Goal: Task Accomplishment & Management: Manage account settings

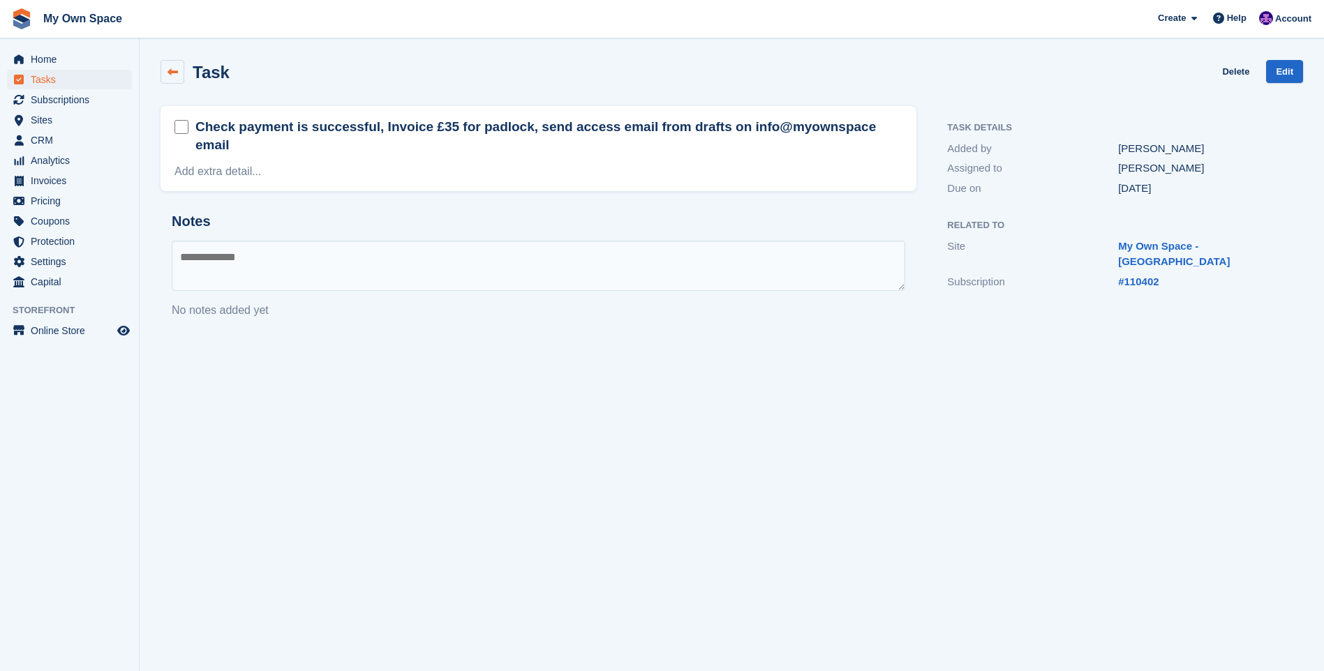
click at [175, 68] on icon at bounding box center [172, 72] width 10 height 10
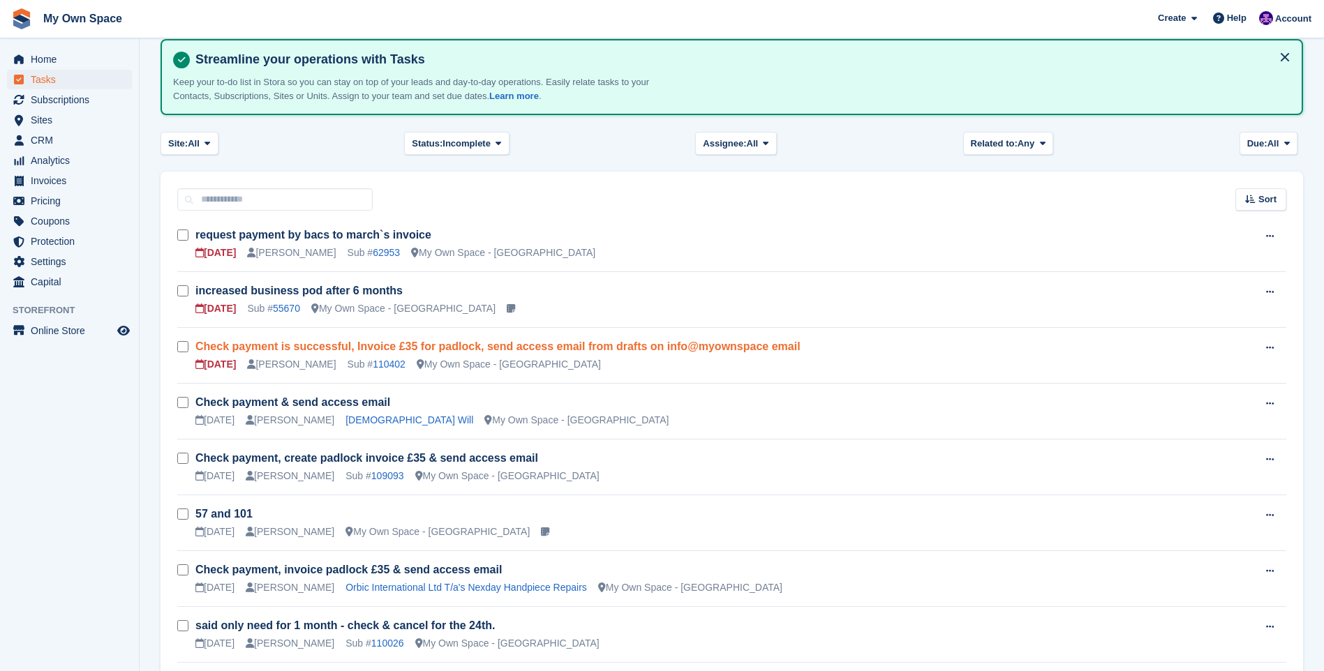
scroll to position [74, 0]
click at [259, 345] on link "Check payment is successful, Invoice £35 for padlock, send access email from dr…" at bounding box center [497, 347] width 605 height 12
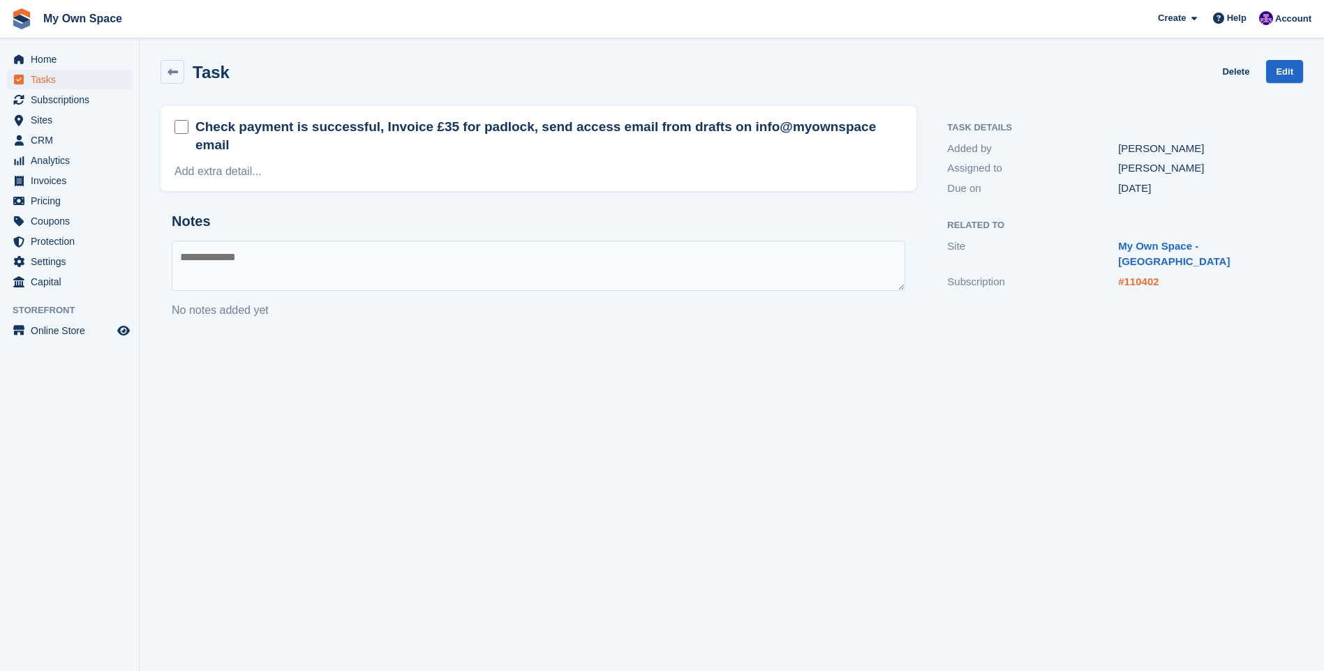
click at [1131, 276] on link "#110402" at bounding box center [1138, 282] width 40 height 12
click at [1127, 276] on link "#110402" at bounding box center [1138, 282] width 40 height 12
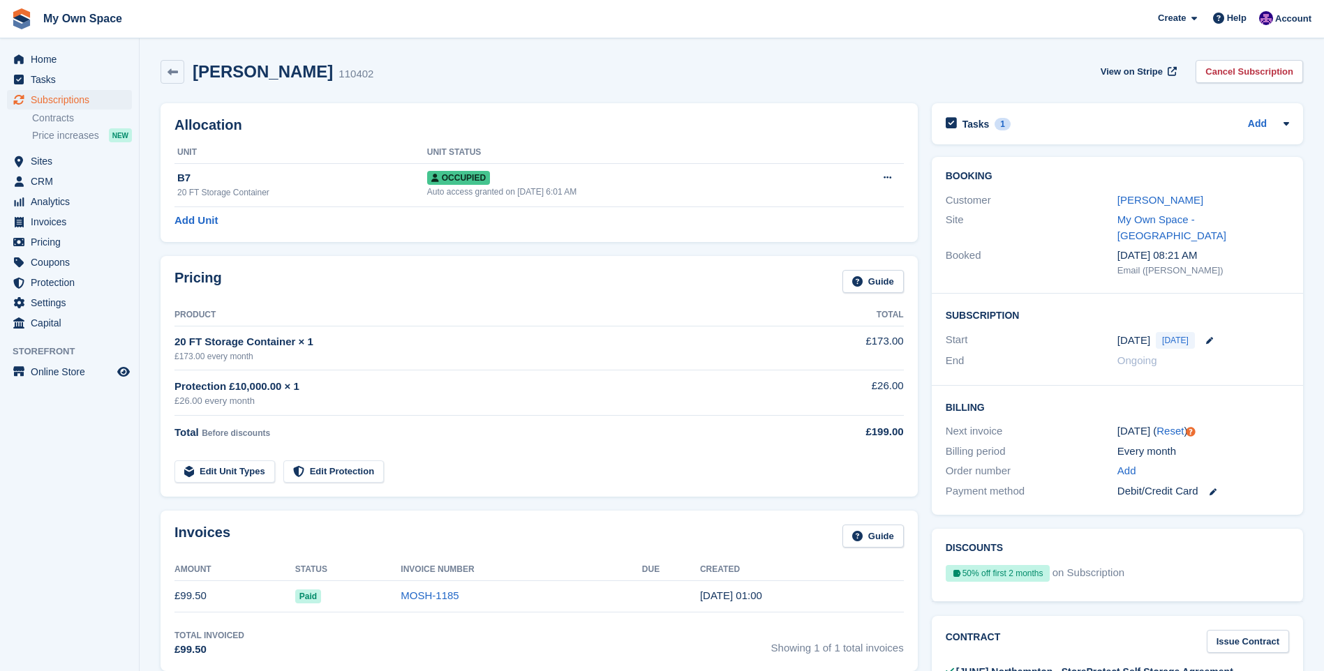
click at [892, 159] on th at bounding box center [865, 153] width 78 height 22
click at [1151, 204] on link "[PERSON_NAME]" at bounding box center [1160, 200] width 86 height 12
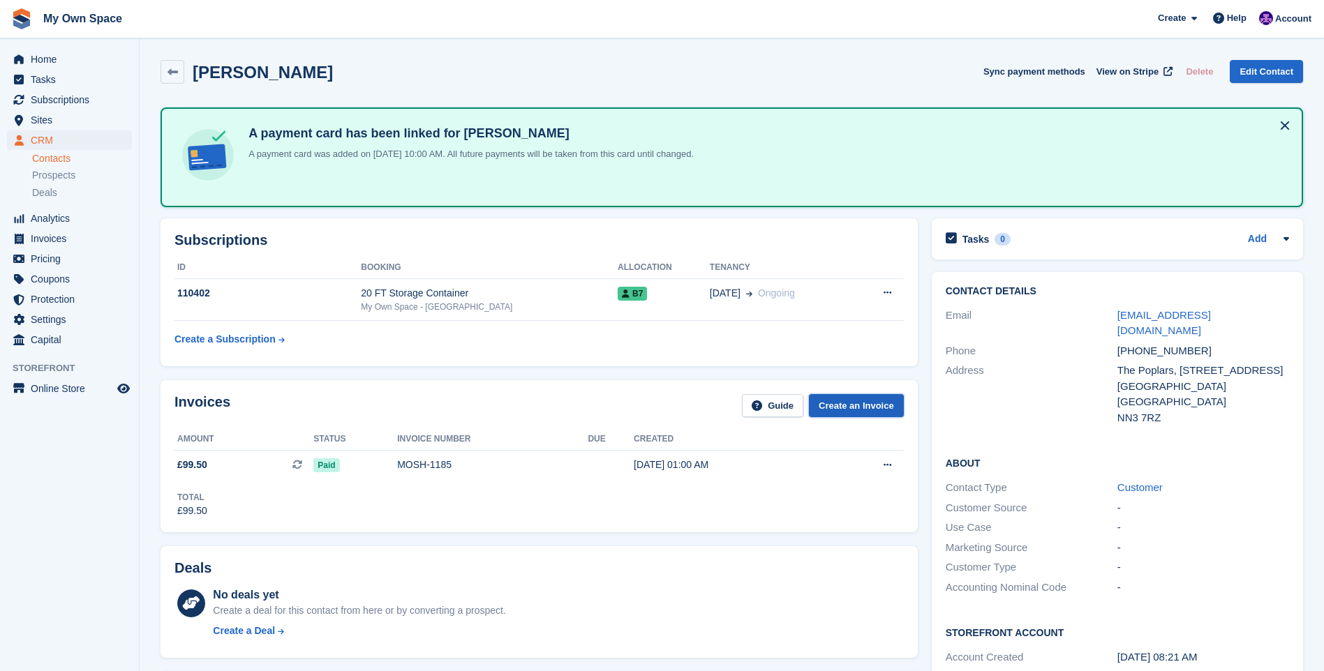
click at [856, 399] on link "Create an Invoice" at bounding box center [856, 405] width 95 height 23
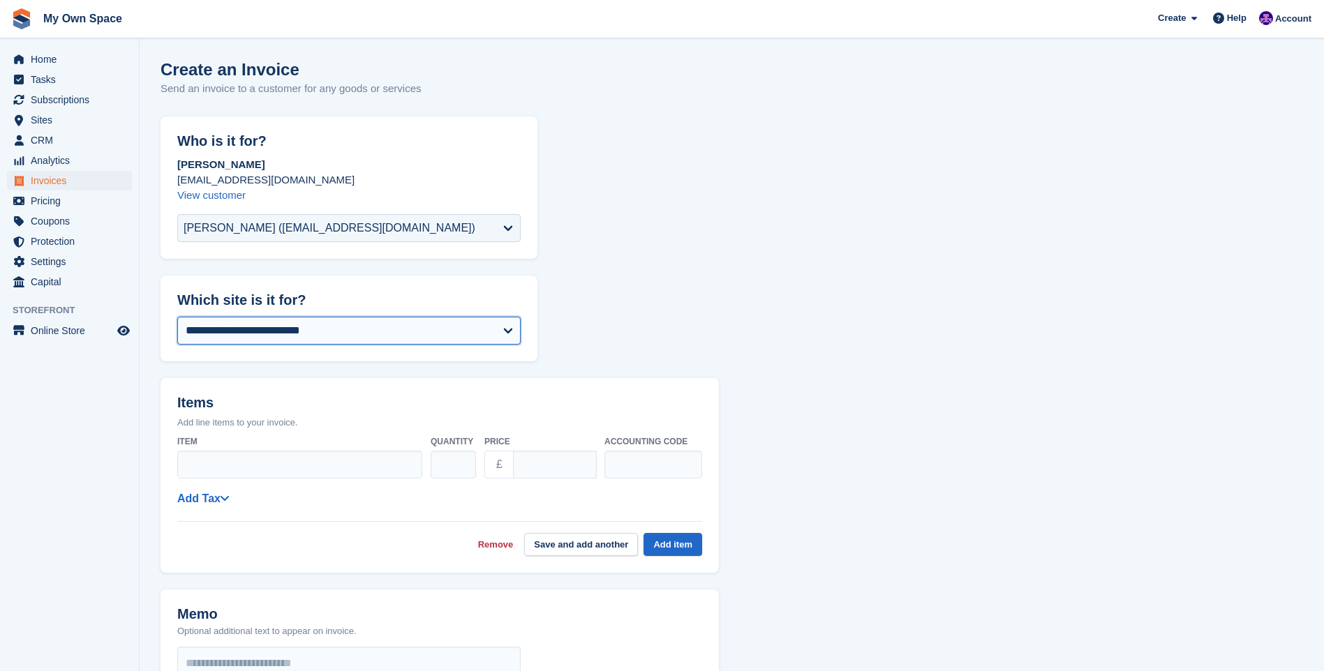
click at [283, 334] on select "**********" at bounding box center [348, 331] width 343 height 28
select select "****"
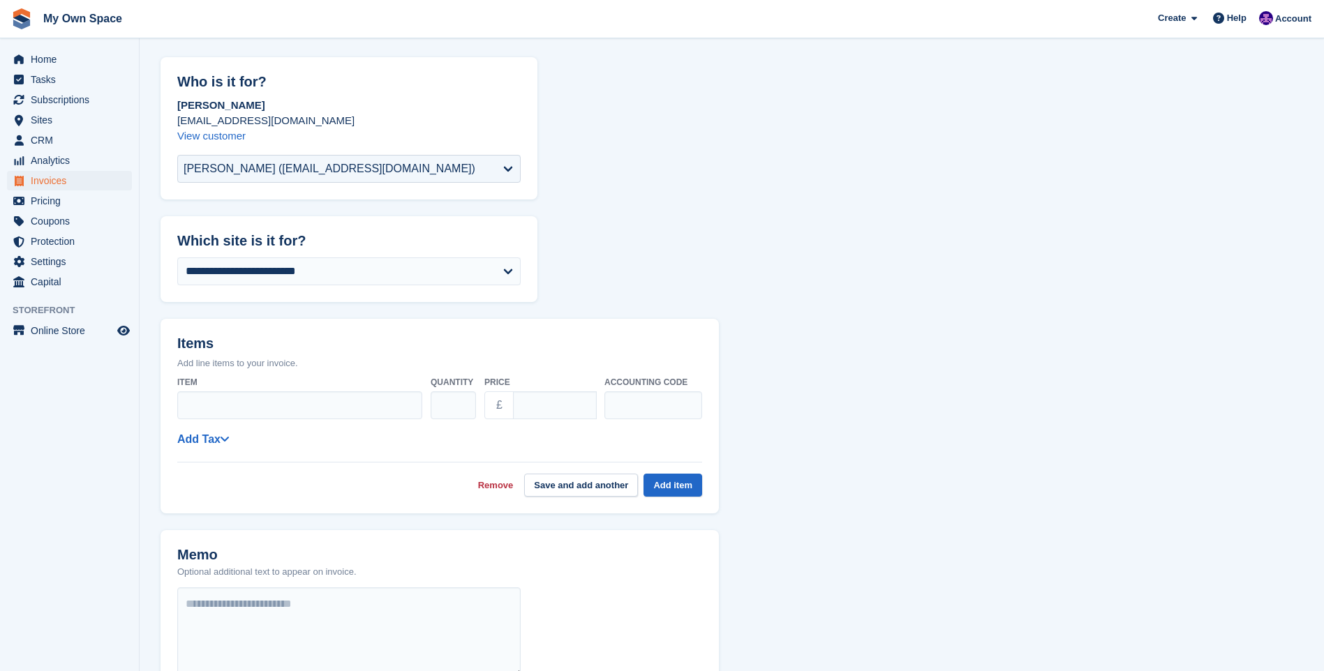
scroll to position [140, 0]
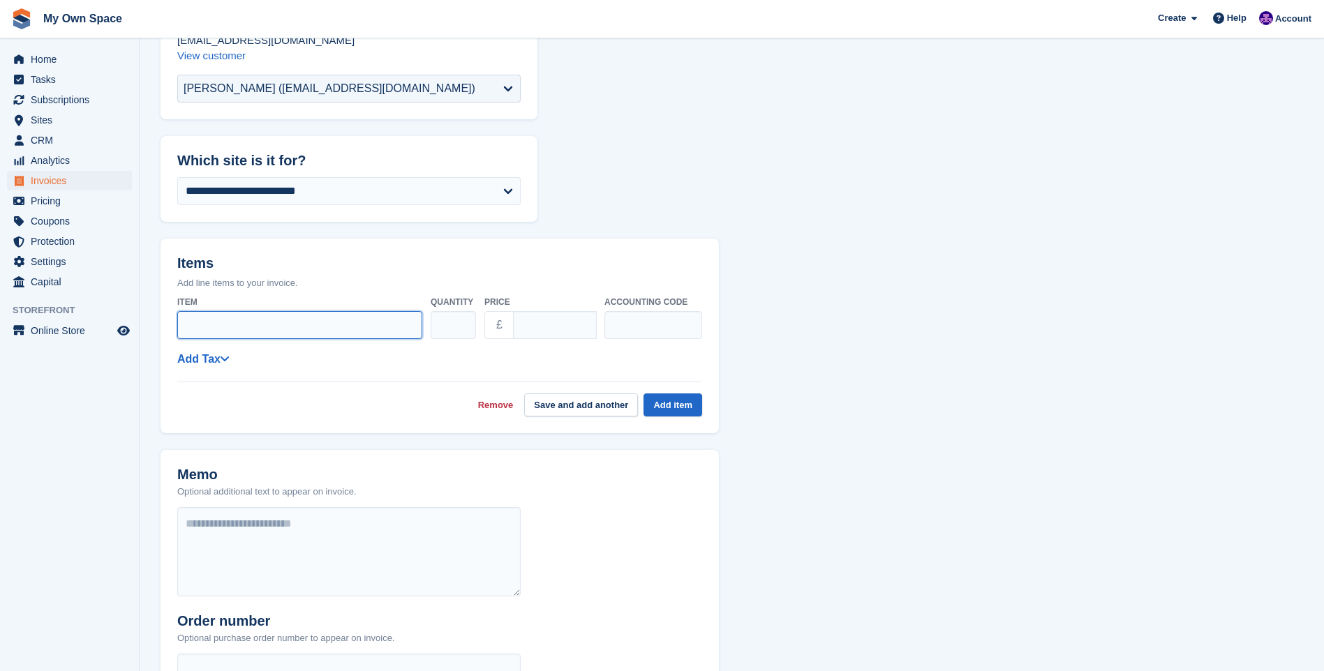
click at [241, 314] on input "Item" at bounding box center [299, 325] width 245 height 28
type input "*******"
drag, startPoint x: 551, startPoint y: 323, endPoint x: 506, endPoint y: 336, distance: 47.1
click at [506, 336] on div "£ ****" at bounding box center [540, 325] width 112 height 28
type input "*****"
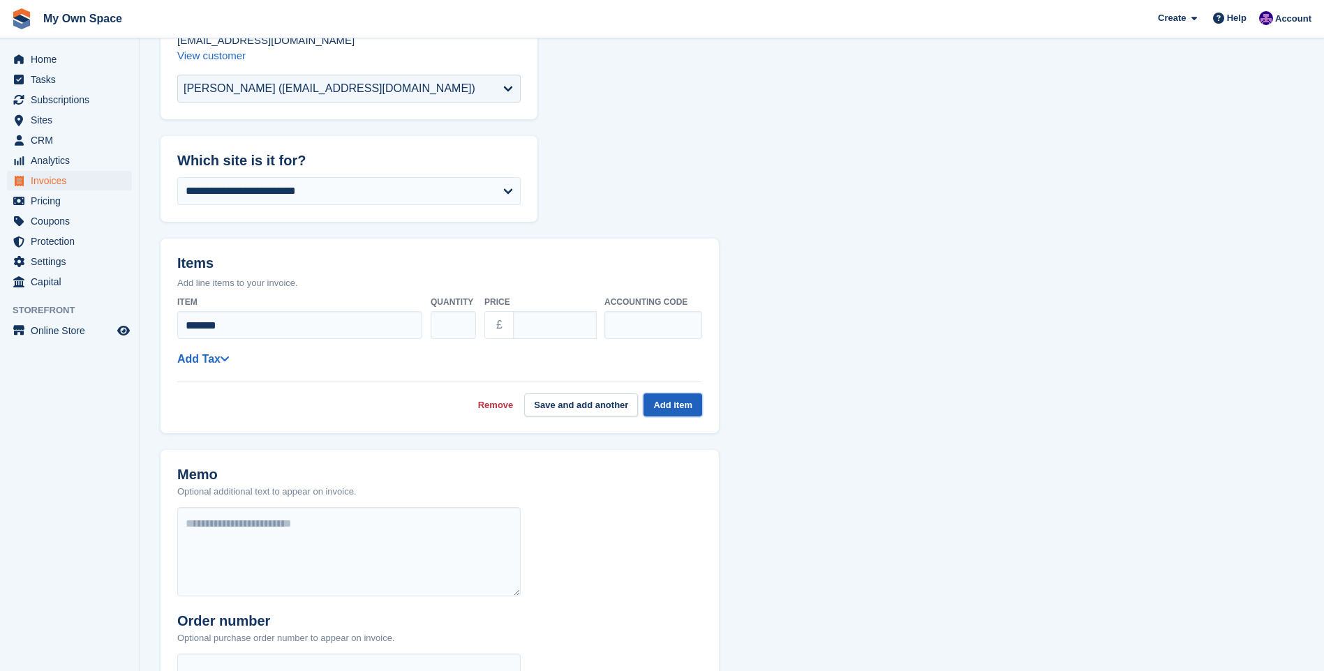
click at [687, 401] on button "Add item" at bounding box center [672, 405] width 59 height 23
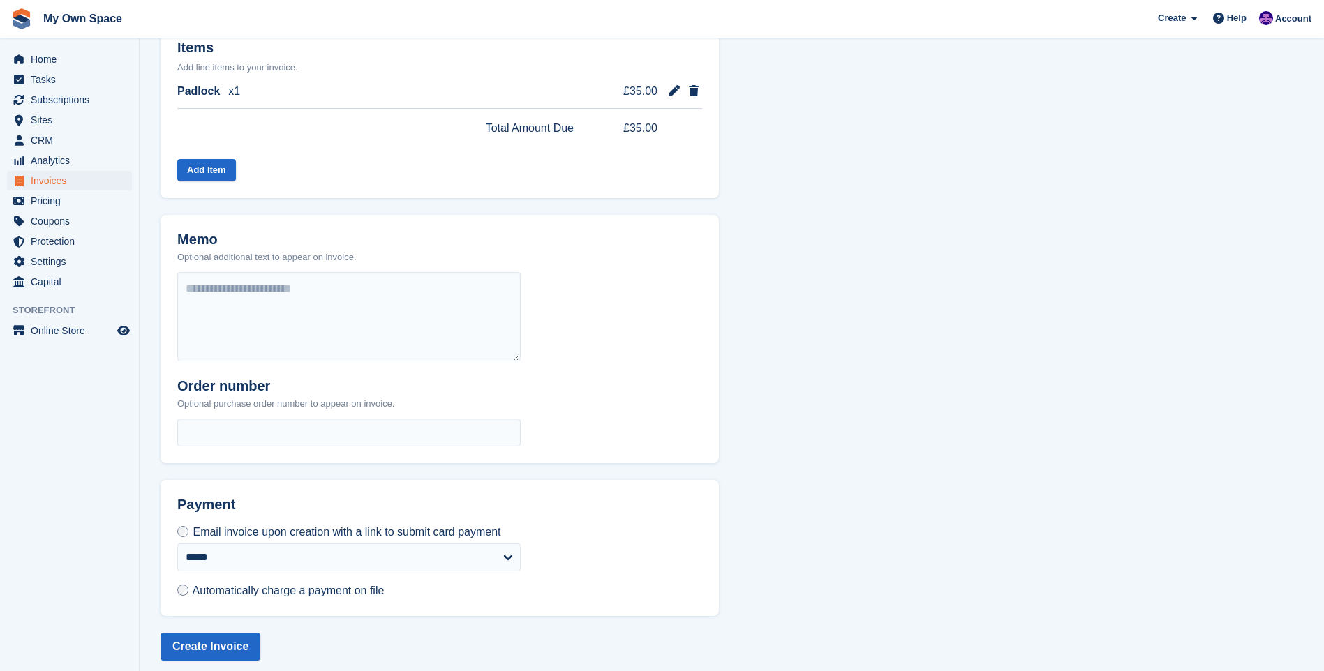
scroll to position [366, 0]
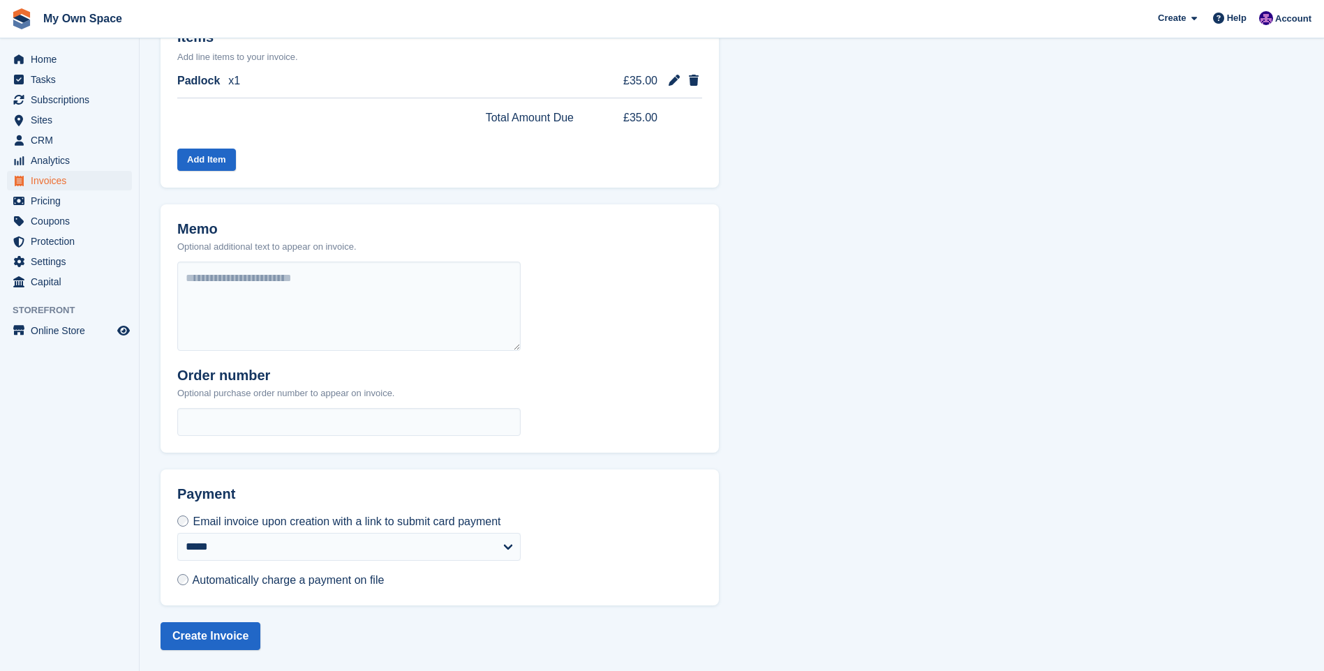
click at [230, 577] on span "Automatically charge a payment on file" at bounding box center [289, 580] width 192 height 12
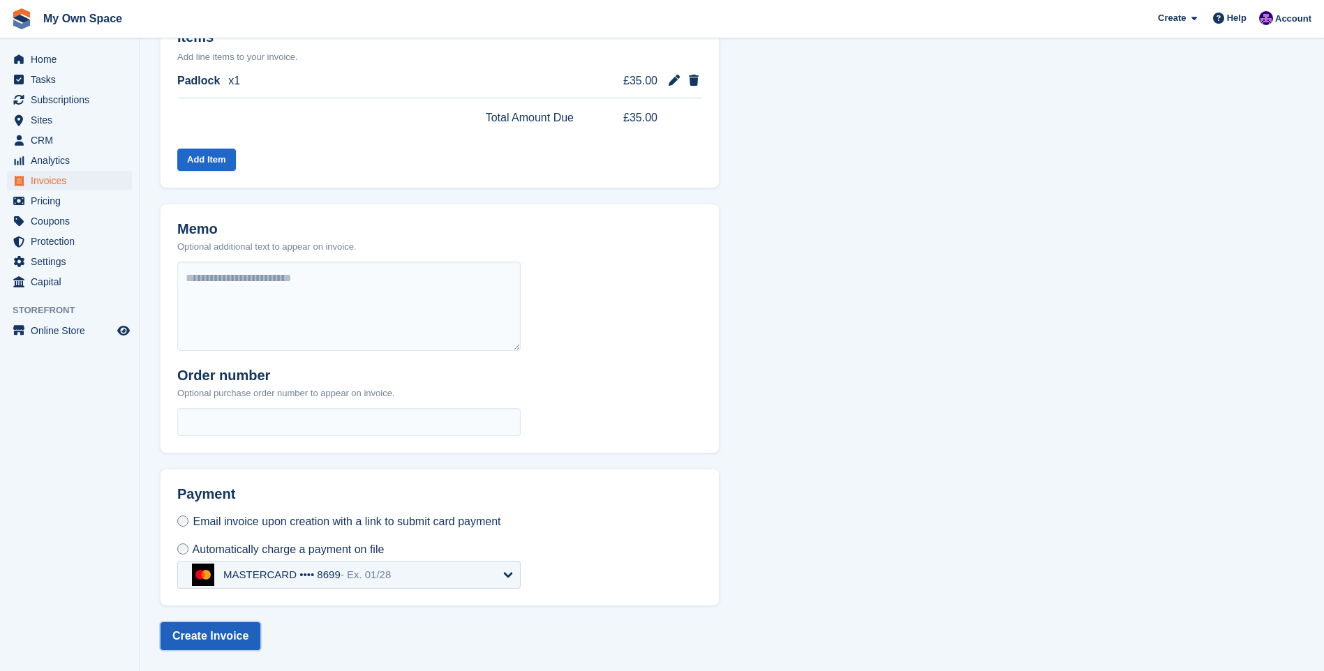
click at [220, 634] on button "Create Invoice" at bounding box center [211, 636] width 100 height 28
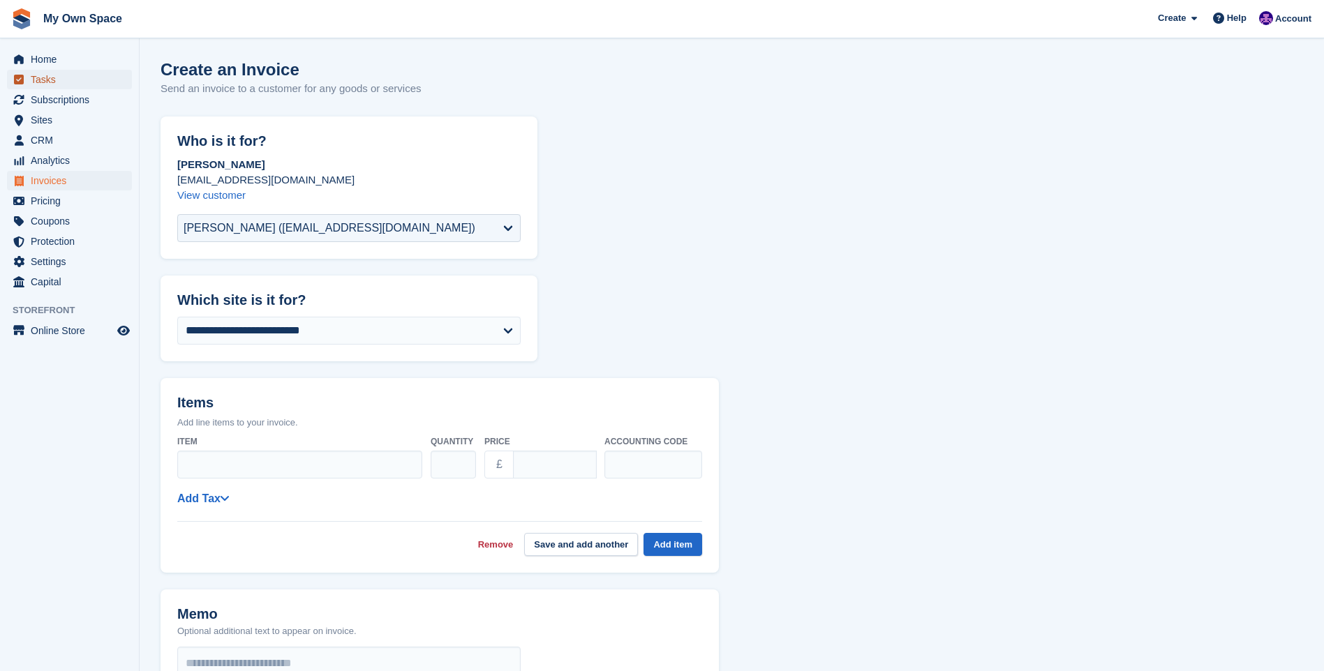
click at [44, 82] on span "Tasks" at bounding box center [73, 80] width 84 height 20
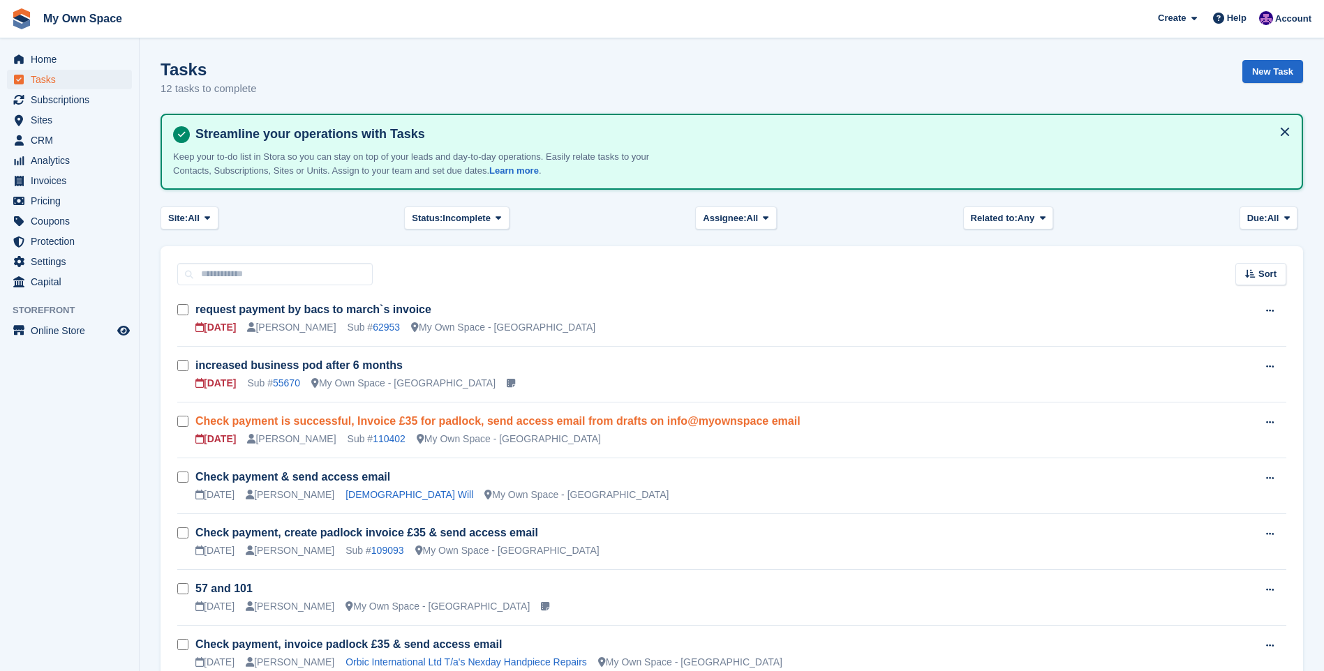
click at [311, 416] on link "Check payment is successful, Invoice £35 for padlock, send access email from dr…" at bounding box center [497, 421] width 605 height 12
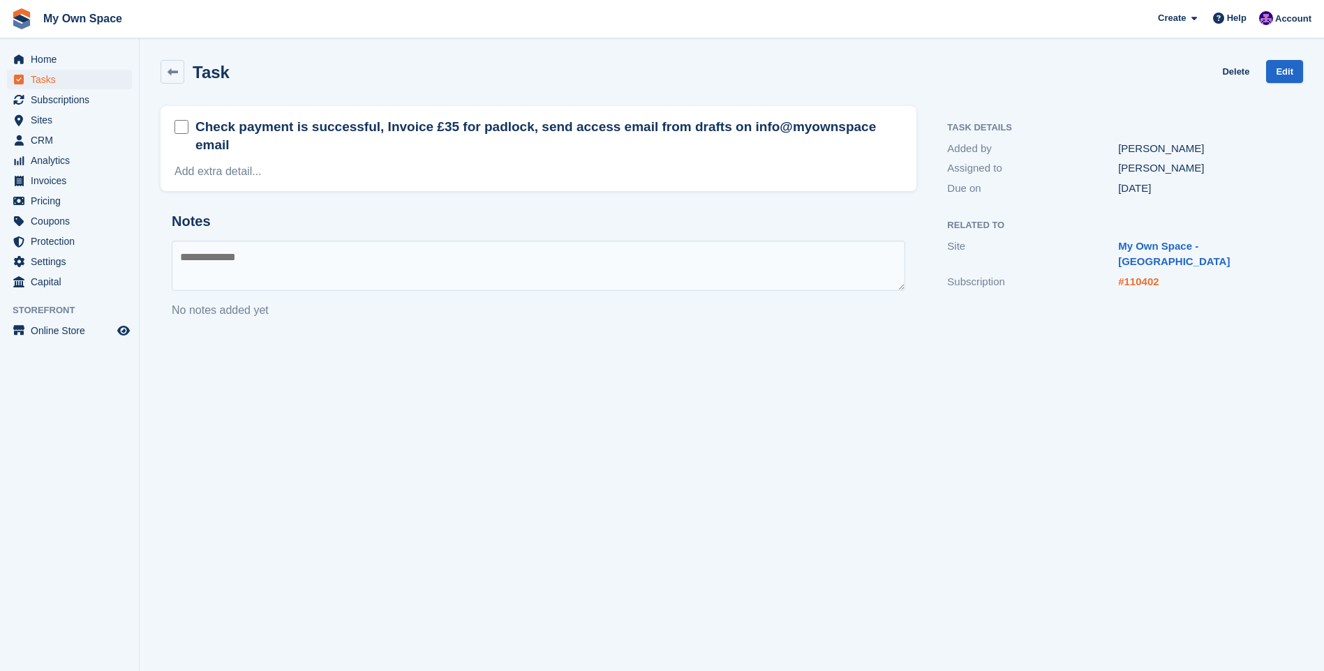
click at [1133, 276] on link "#110402" at bounding box center [1138, 282] width 40 height 12
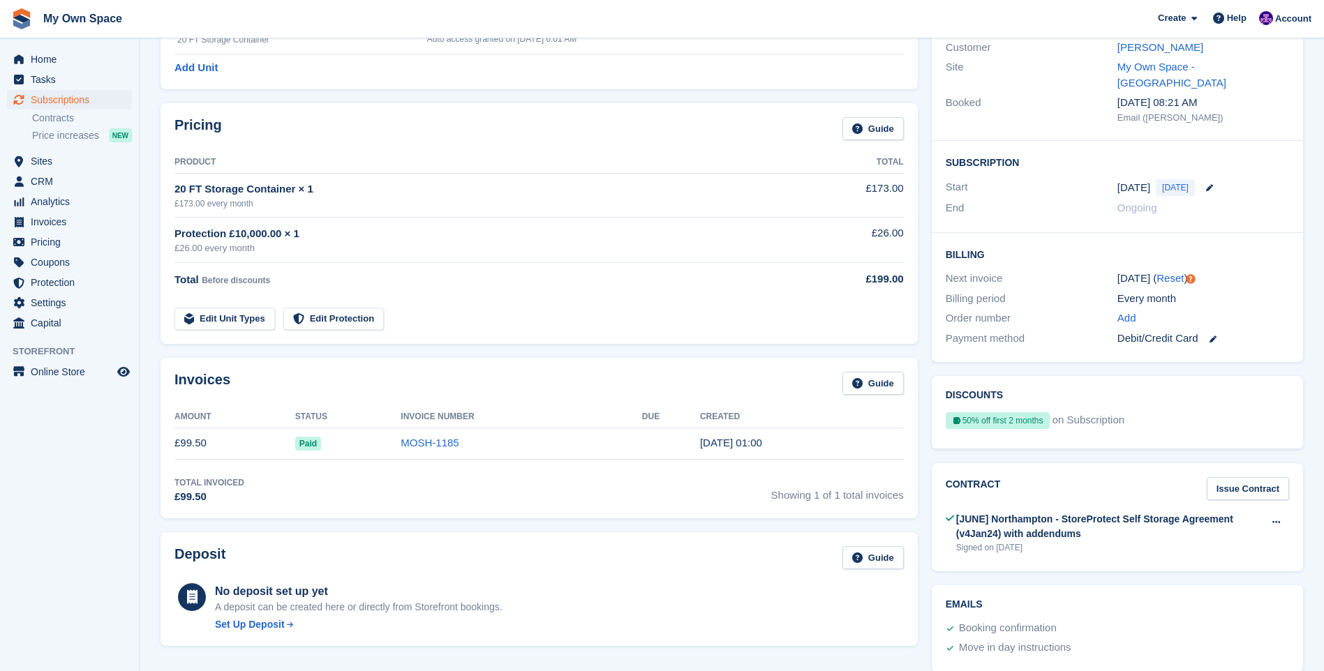
scroll to position [140, 0]
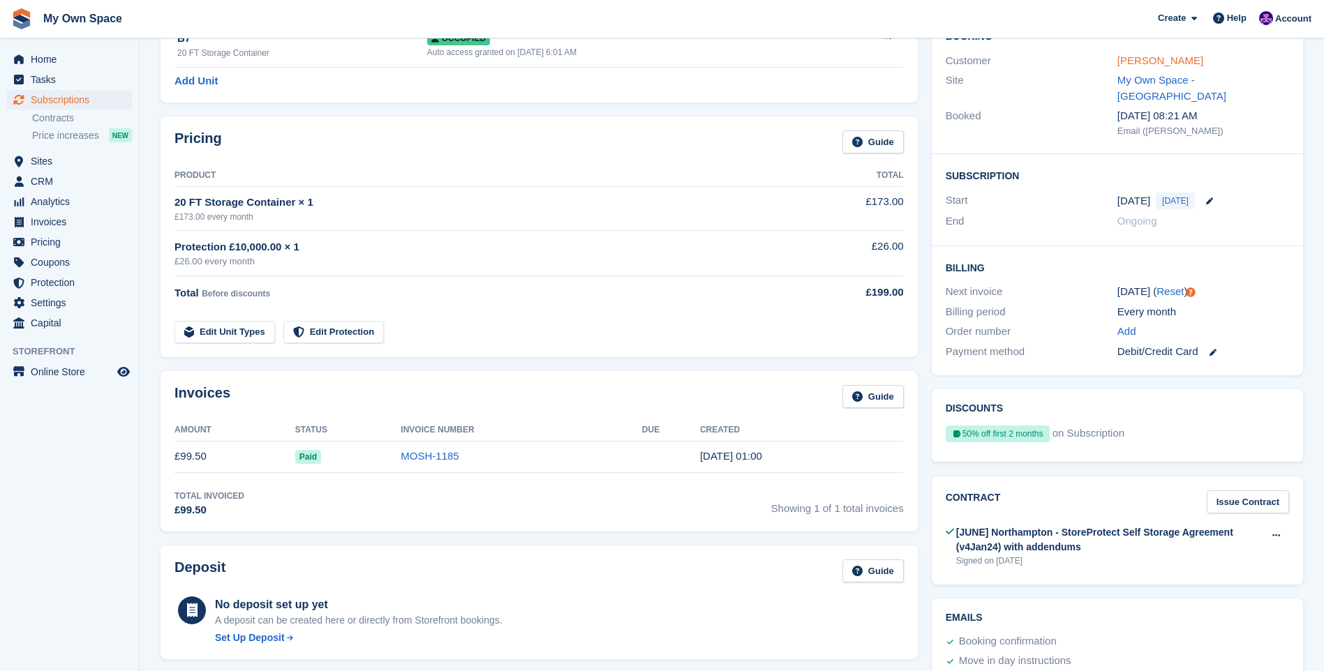
click at [1147, 57] on link "[PERSON_NAME]" at bounding box center [1160, 60] width 86 height 12
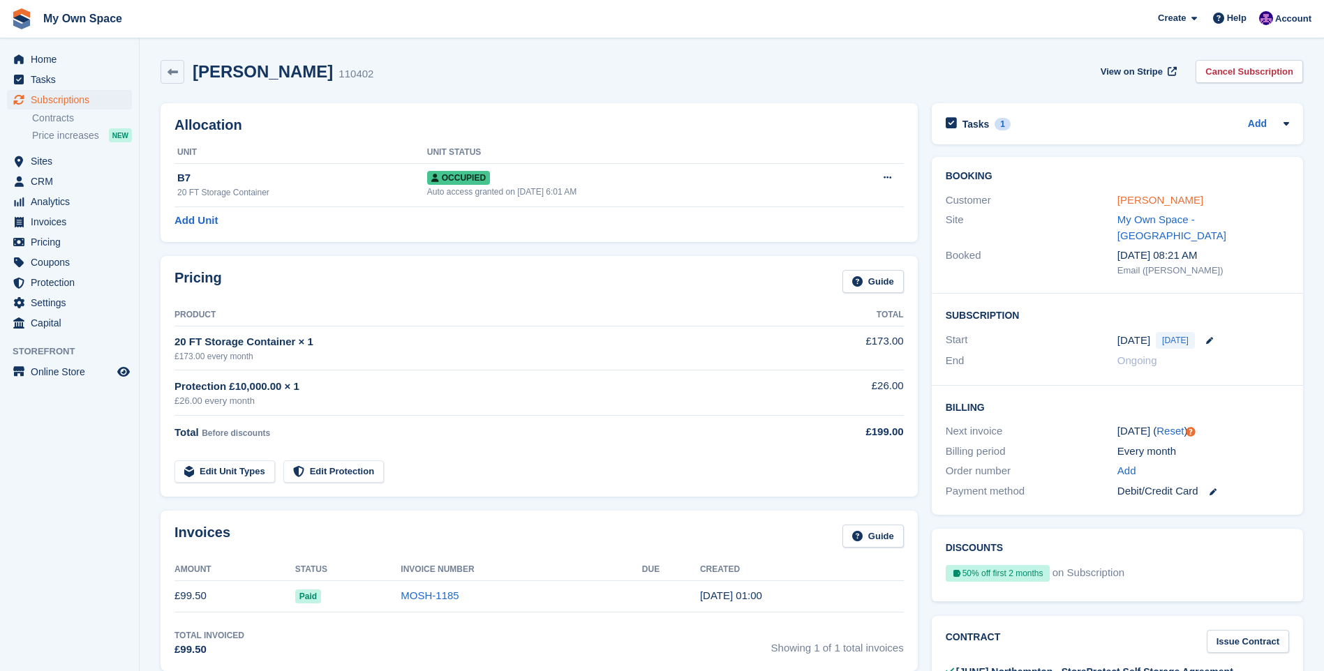
click at [1118, 202] on link "[PERSON_NAME]" at bounding box center [1160, 200] width 86 height 12
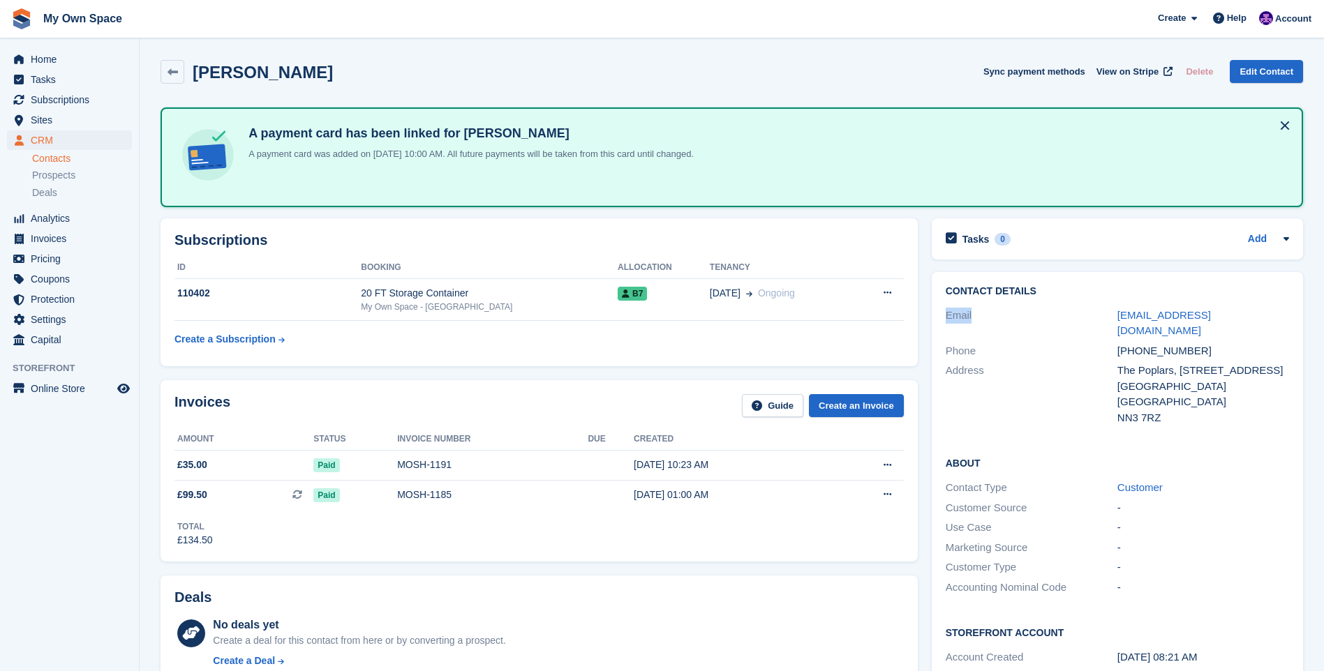
drag, startPoint x: 1113, startPoint y: 314, endPoint x: 1262, endPoint y: 296, distance: 149.7
click at [1262, 296] on div "Contact Details Email info@thepoplarsmoulton.com Phone +447970444945 Address Th…" at bounding box center [1117, 357] width 371 height 170
drag, startPoint x: 1262, startPoint y: 296, endPoint x: 1117, endPoint y: 316, distance: 145.9
click at [1117, 316] on div "info@thepoplarsmoulton.com" at bounding box center [1203, 323] width 172 height 31
drag, startPoint x: 1117, startPoint y: 316, endPoint x: 1129, endPoint y: 315, distance: 11.9
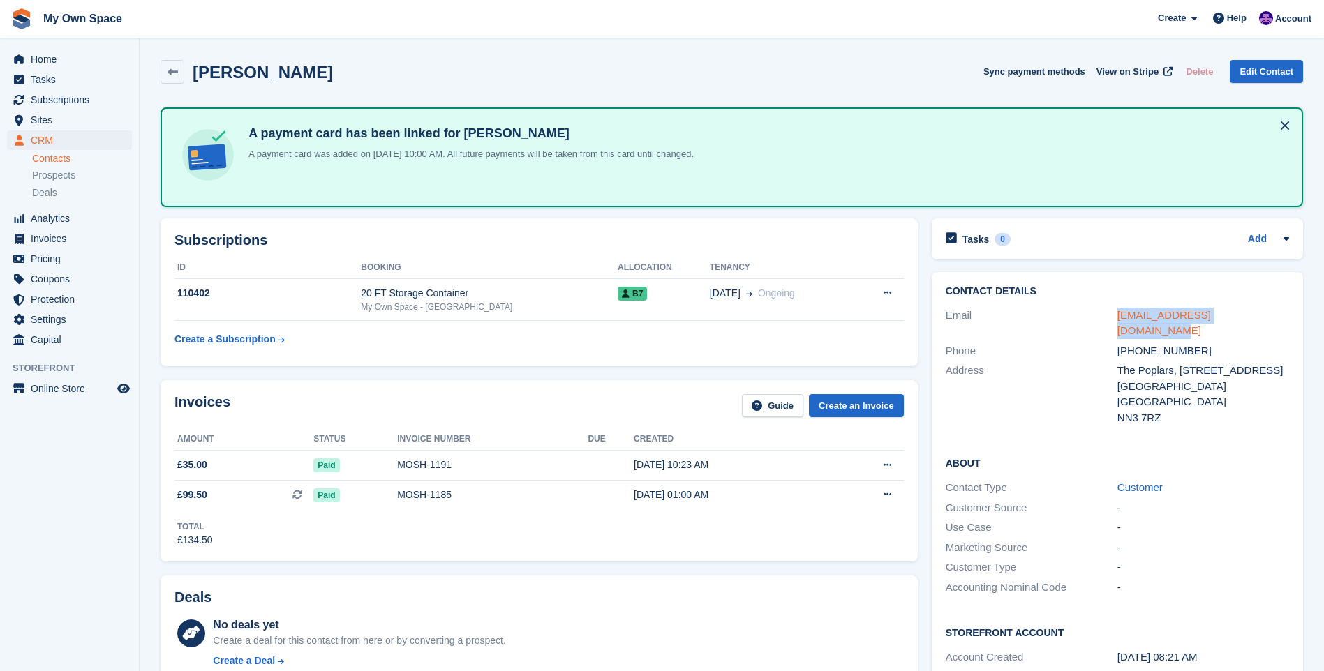
copy link "info@thepoplarsmoulton.com"
click at [175, 67] on icon at bounding box center [172, 72] width 10 height 10
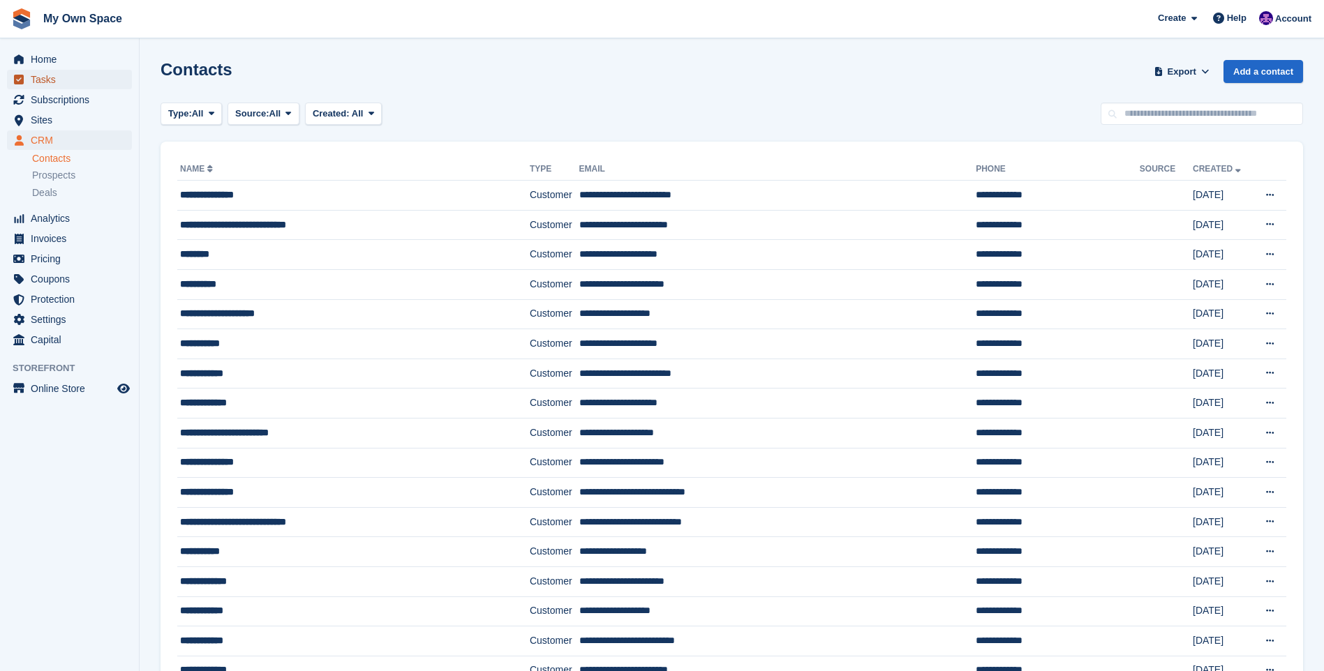
click at [68, 79] on span "Tasks" at bounding box center [73, 80] width 84 height 20
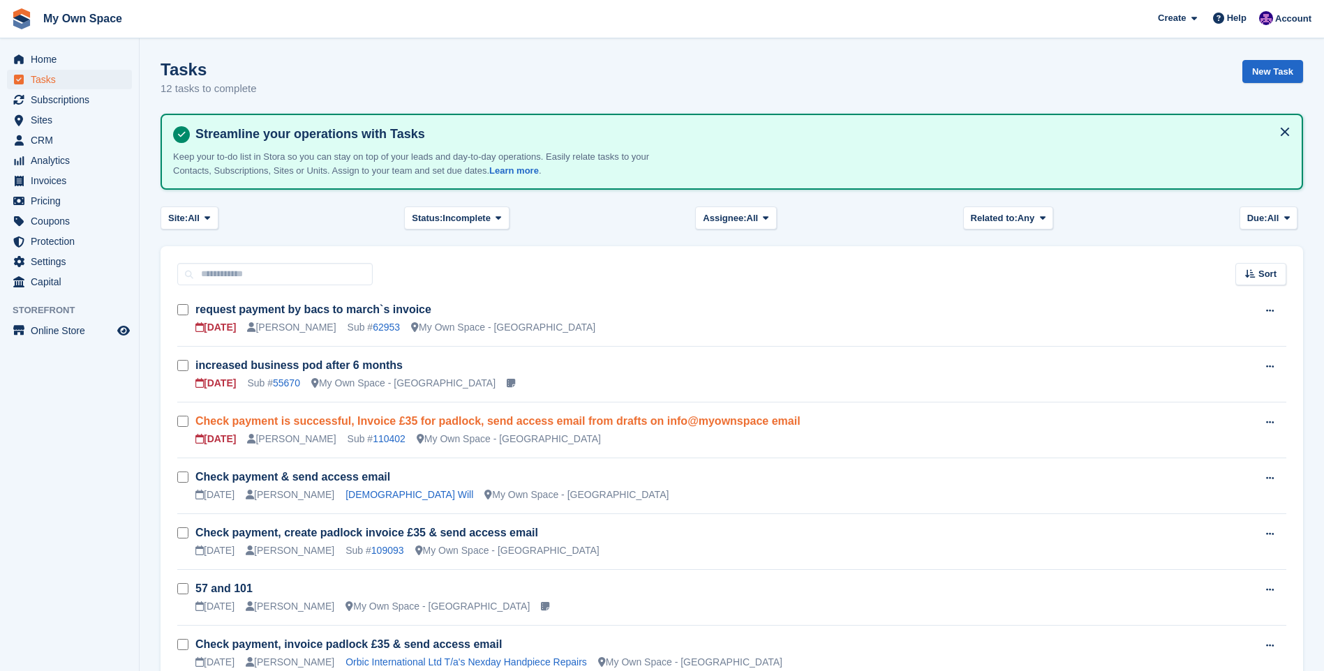
click at [272, 423] on link "Check payment is successful, Invoice £35 for padlock, send access email from dr…" at bounding box center [497, 421] width 605 height 12
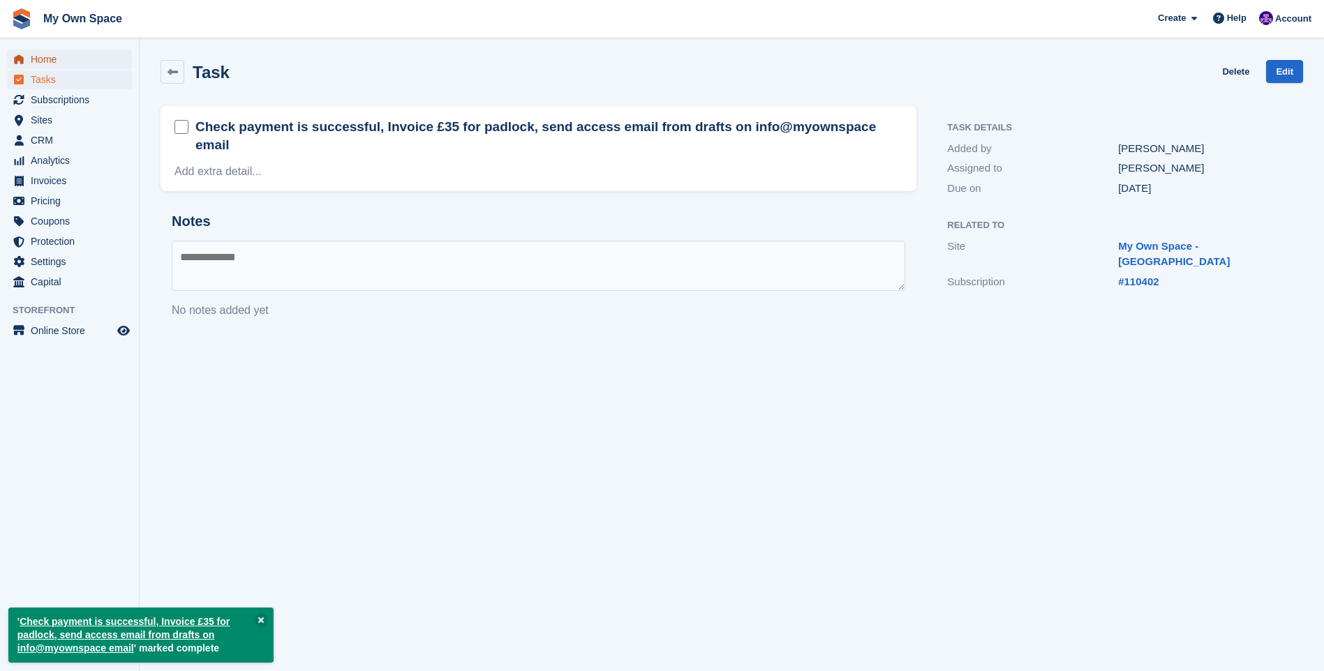
click at [53, 57] on span "Home" at bounding box center [73, 60] width 84 height 20
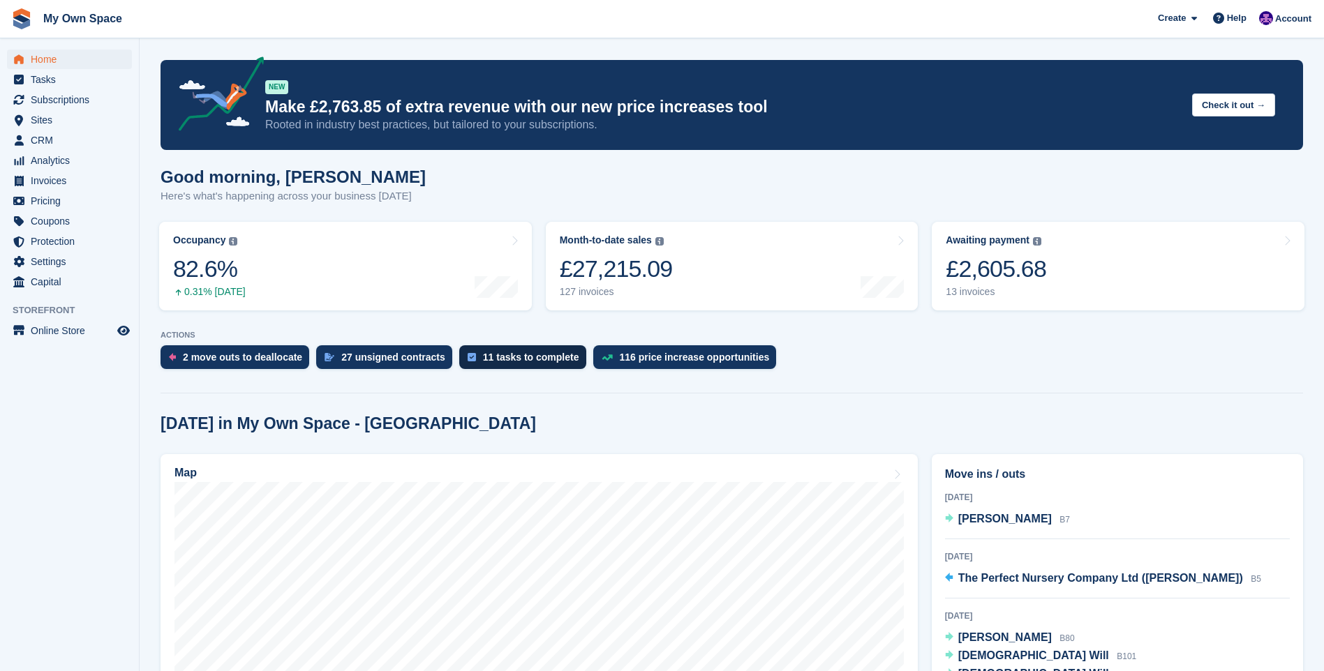
click at [487, 365] on div "11 tasks to complete" at bounding box center [522, 357] width 127 height 24
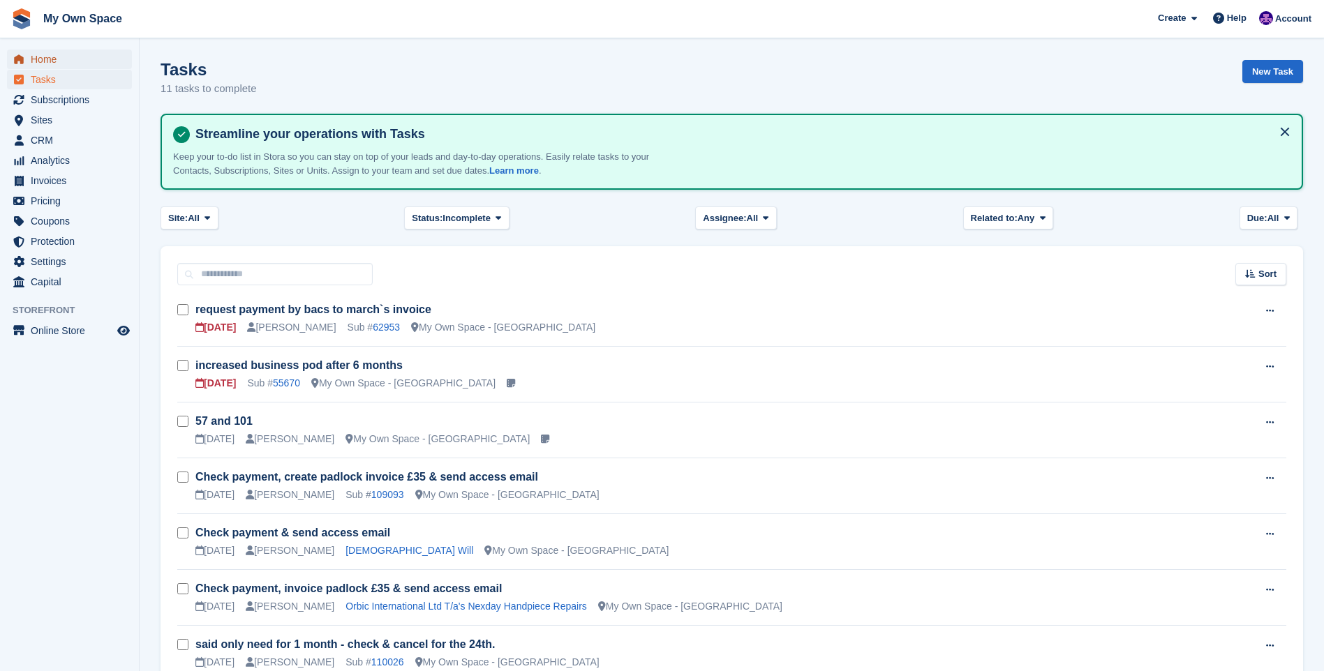
click at [72, 67] on span "Home" at bounding box center [73, 60] width 84 height 20
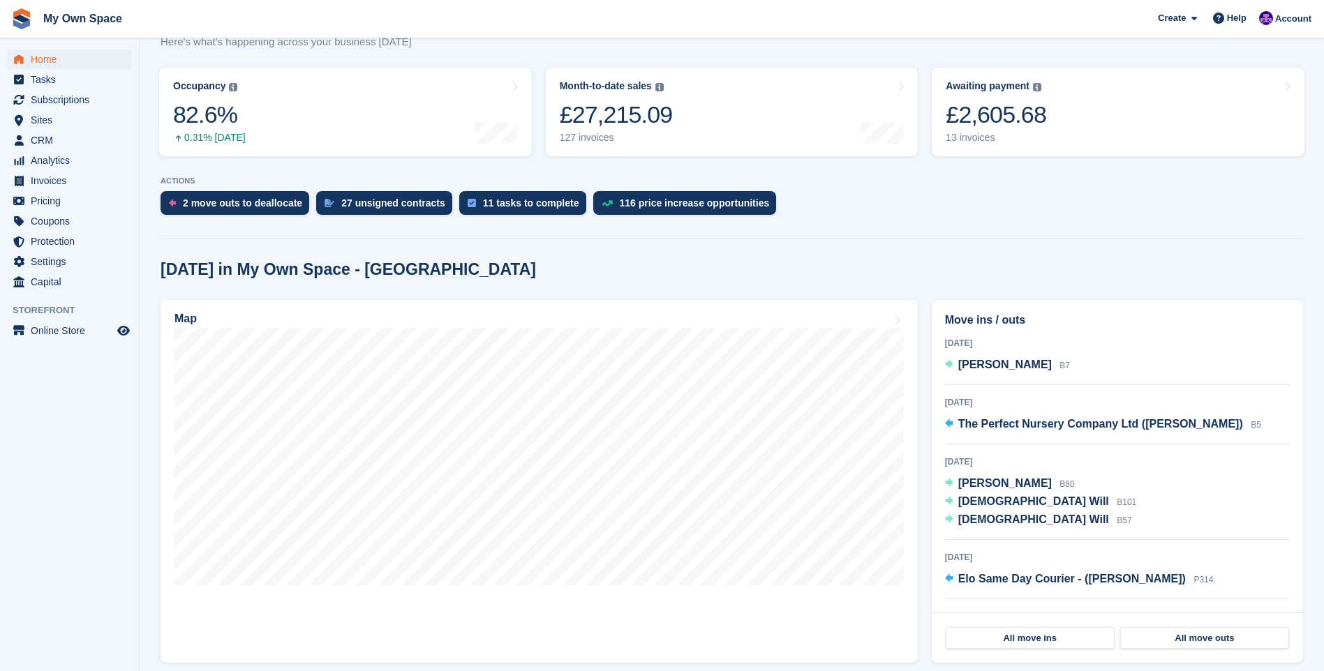
scroll to position [140, 0]
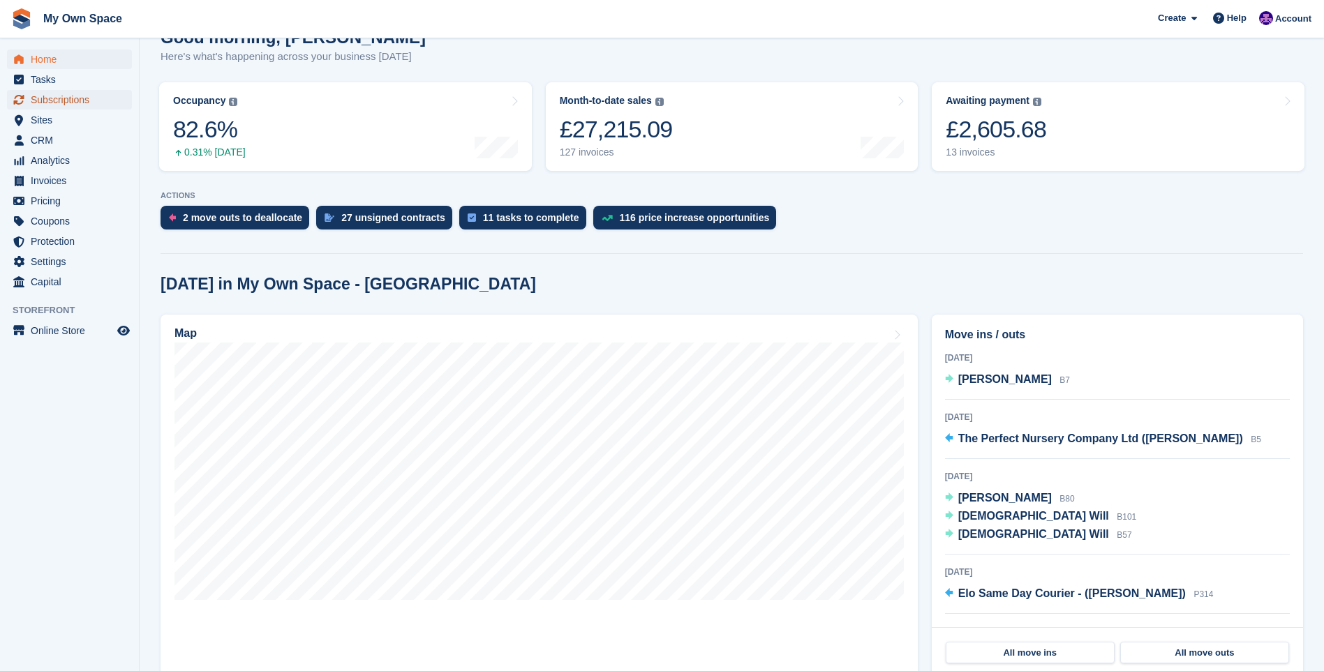
click at [36, 102] on span "Subscriptions" at bounding box center [73, 100] width 84 height 20
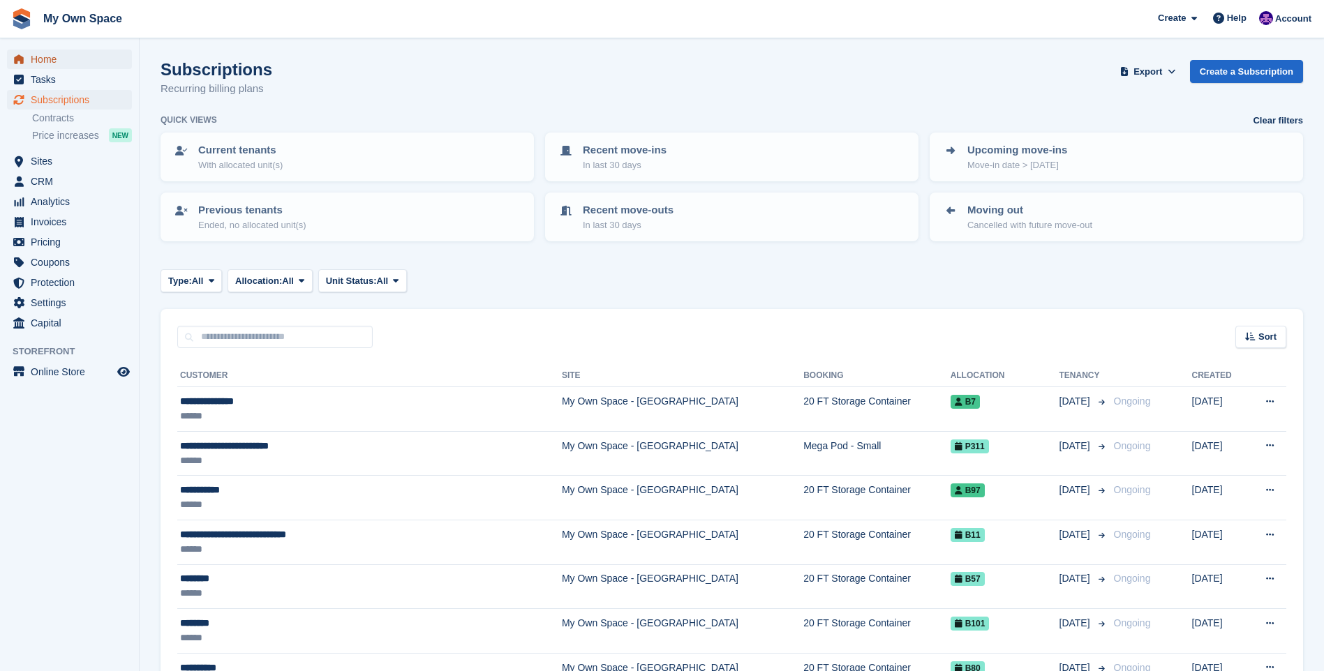
click at [82, 57] on span "Home" at bounding box center [73, 60] width 84 height 20
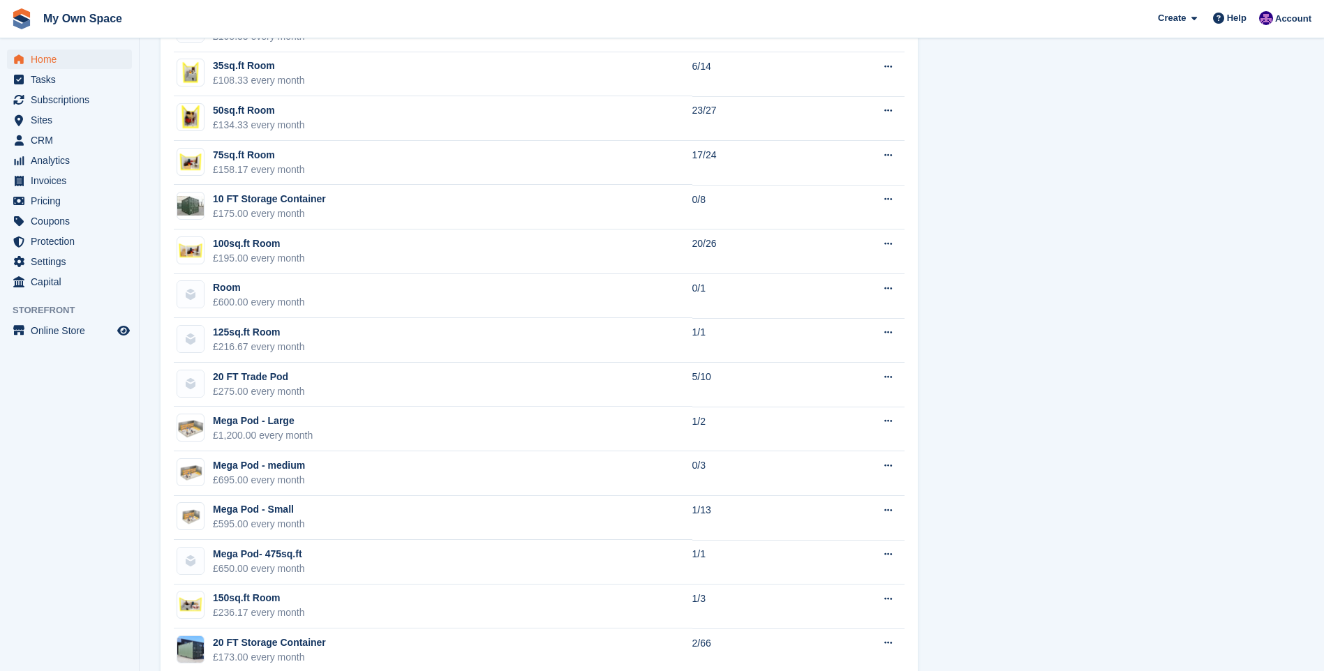
scroll to position [1117, 0]
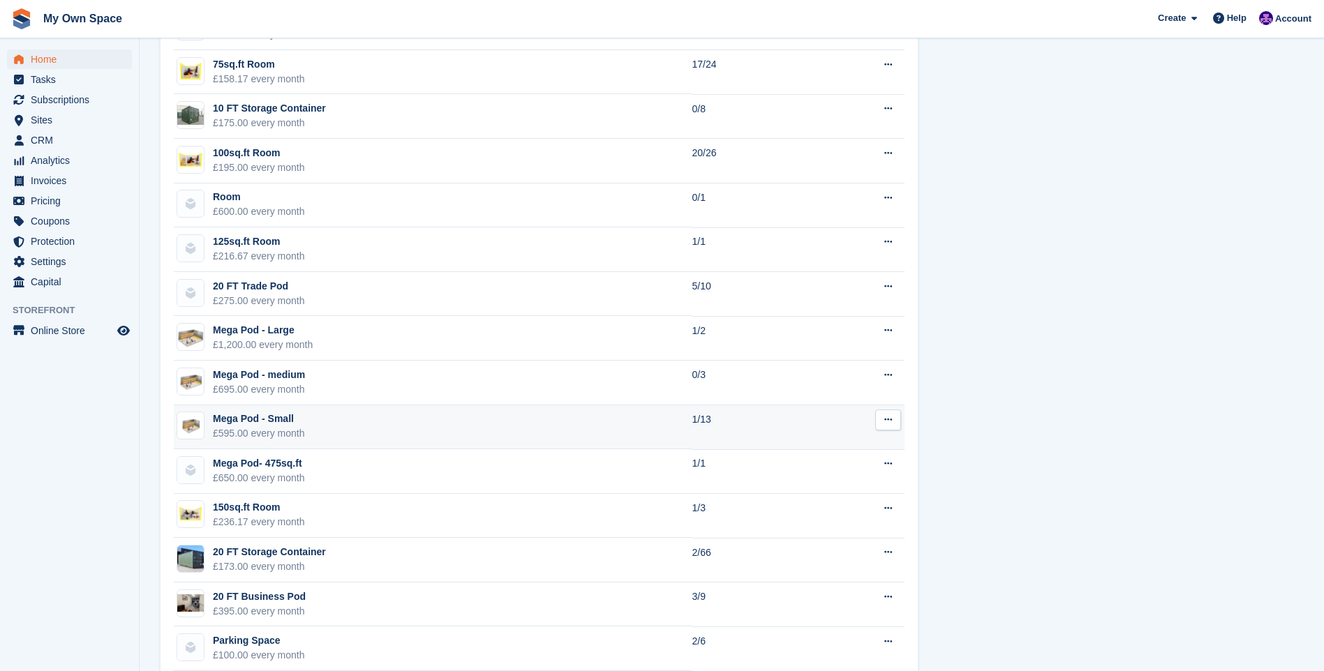
click at [265, 431] on div "£595.00 every month" at bounding box center [259, 433] width 92 height 15
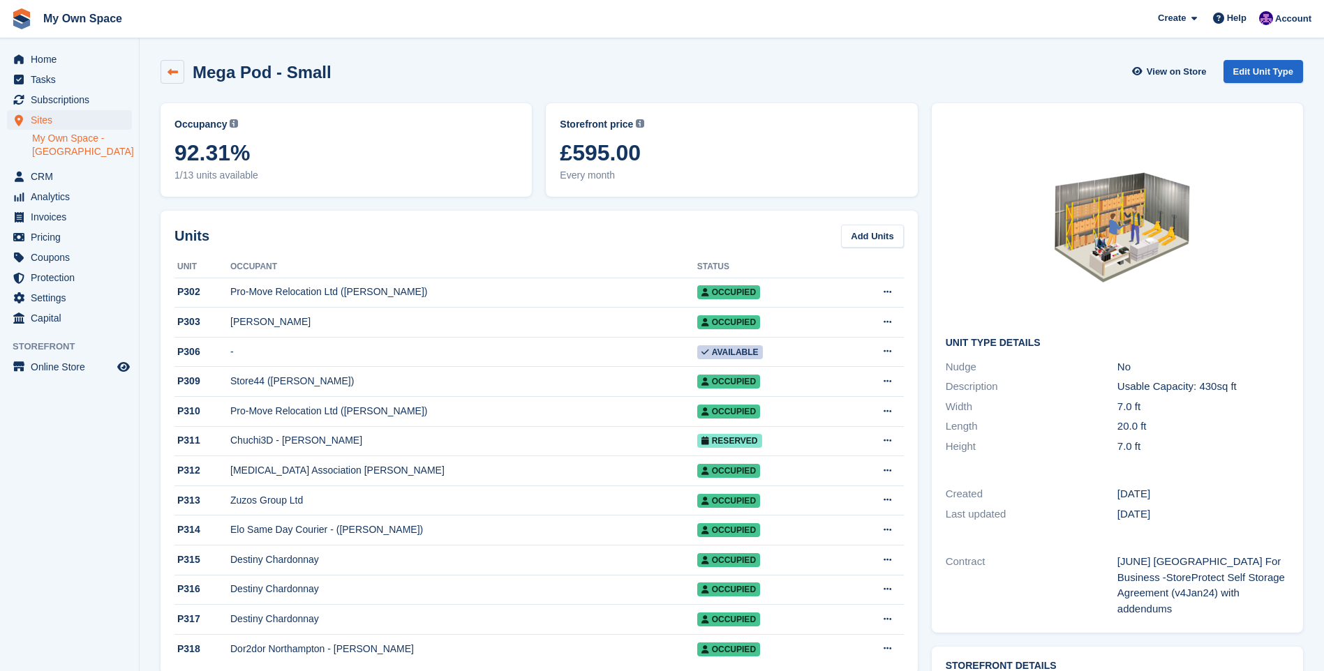
click at [165, 61] on link at bounding box center [173, 72] width 24 height 24
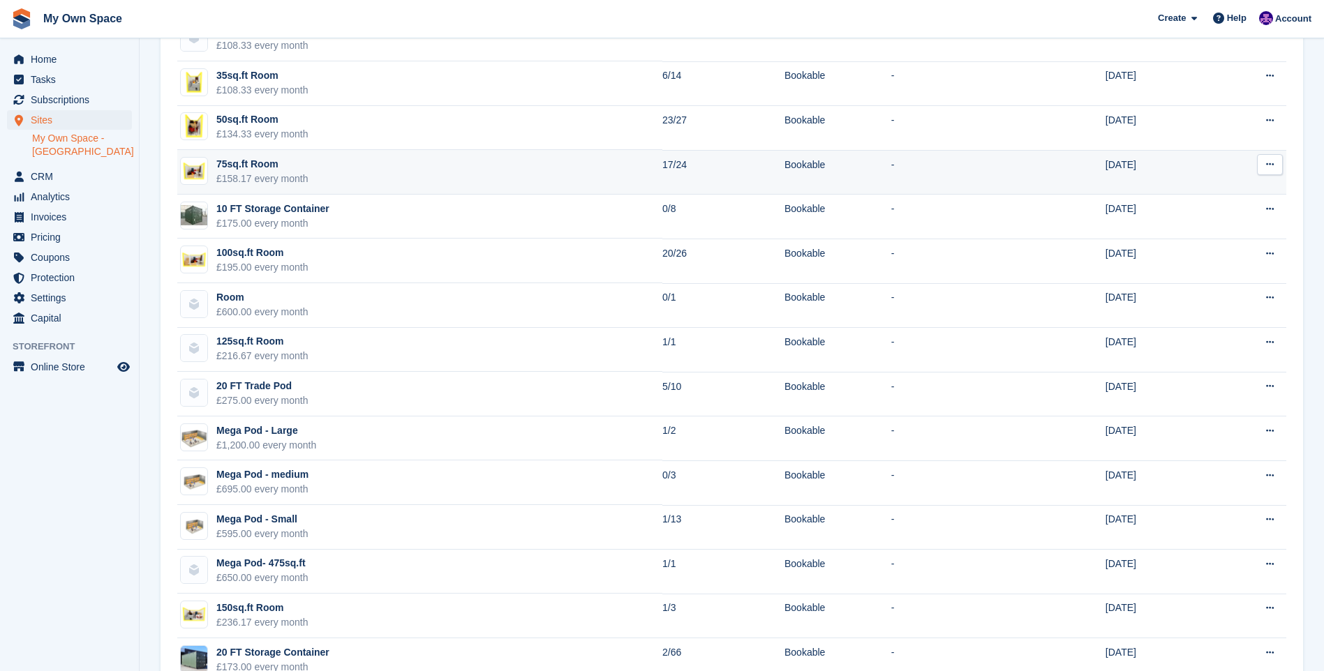
scroll to position [419, 0]
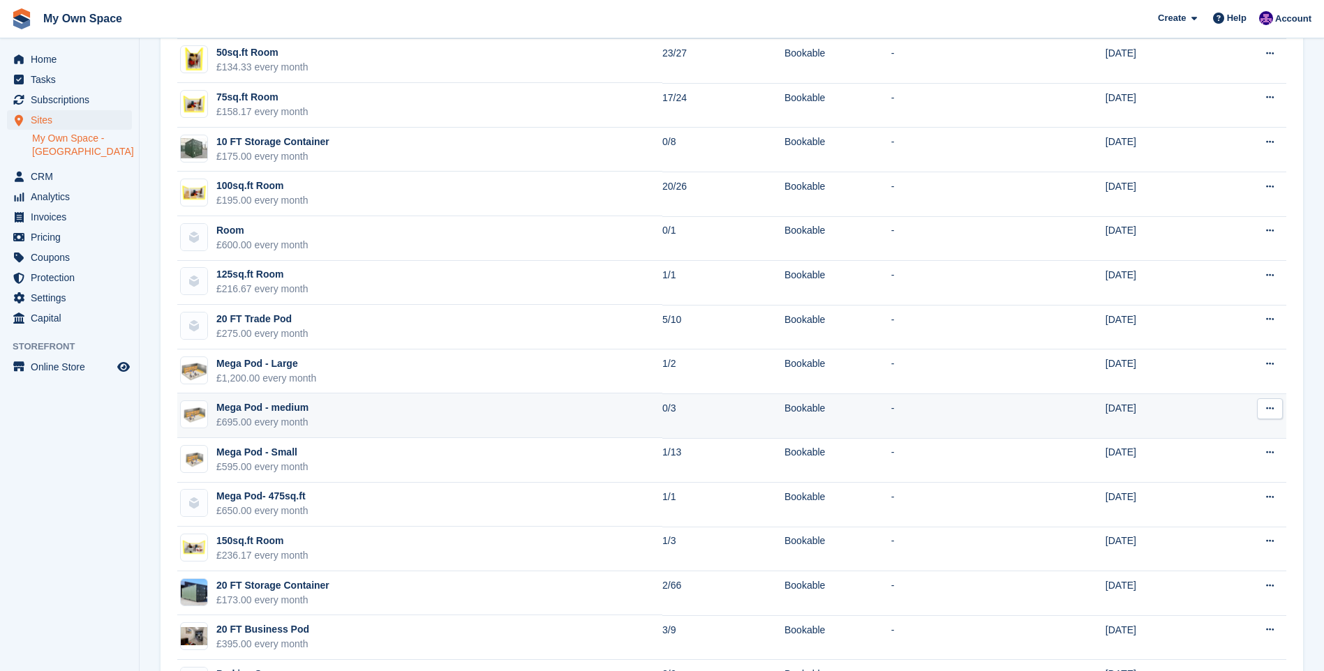
click at [255, 405] on div "Mega Pod - medium" at bounding box center [262, 408] width 92 height 15
click at [255, 404] on div "Mega Pod - medium" at bounding box center [262, 408] width 92 height 15
click at [256, 408] on div "Mega Pod - medium" at bounding box center [262, 408] width 92 height 15
click at [257, 408] on div "Mega Pod - medium" at bounding box center [262, 408] width 92 height 15
drag, startPoint x: 257, startPoint y: 408, endPoint x: 296, endPoint y: 411, distance: 39.2
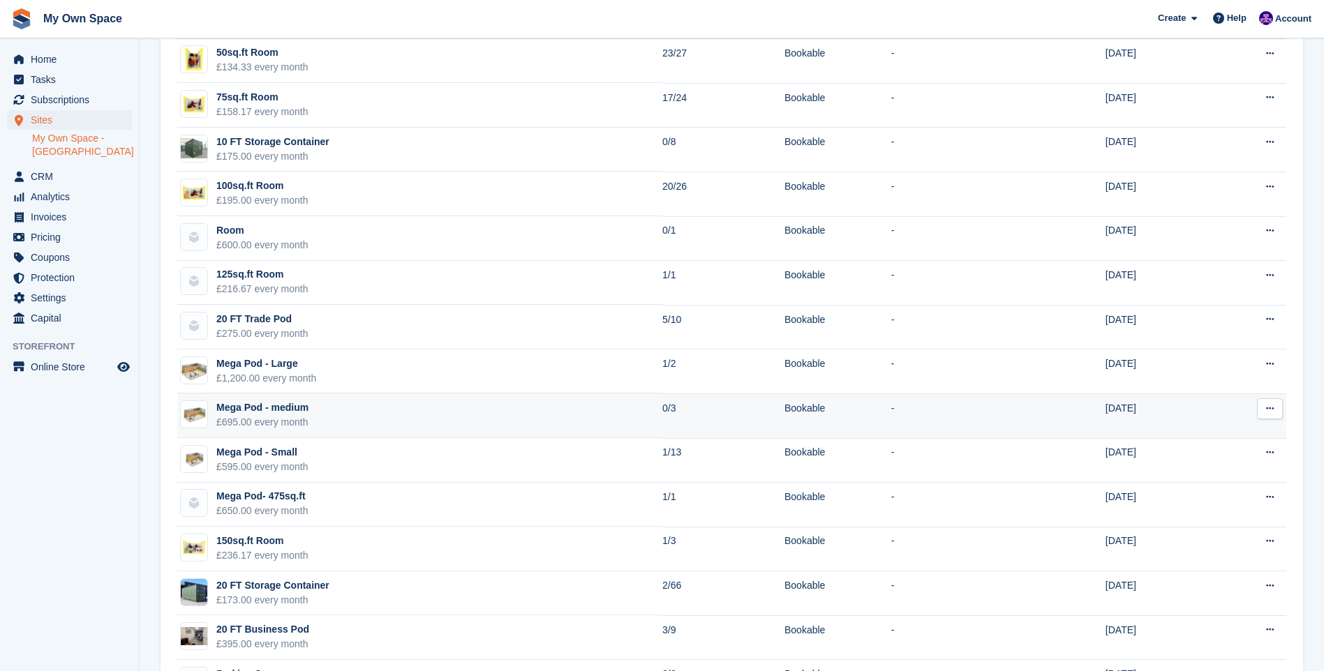
click at [296, 411] on div "Mega Pod - medium" at bounding box center [262, 408] width 92 height 15
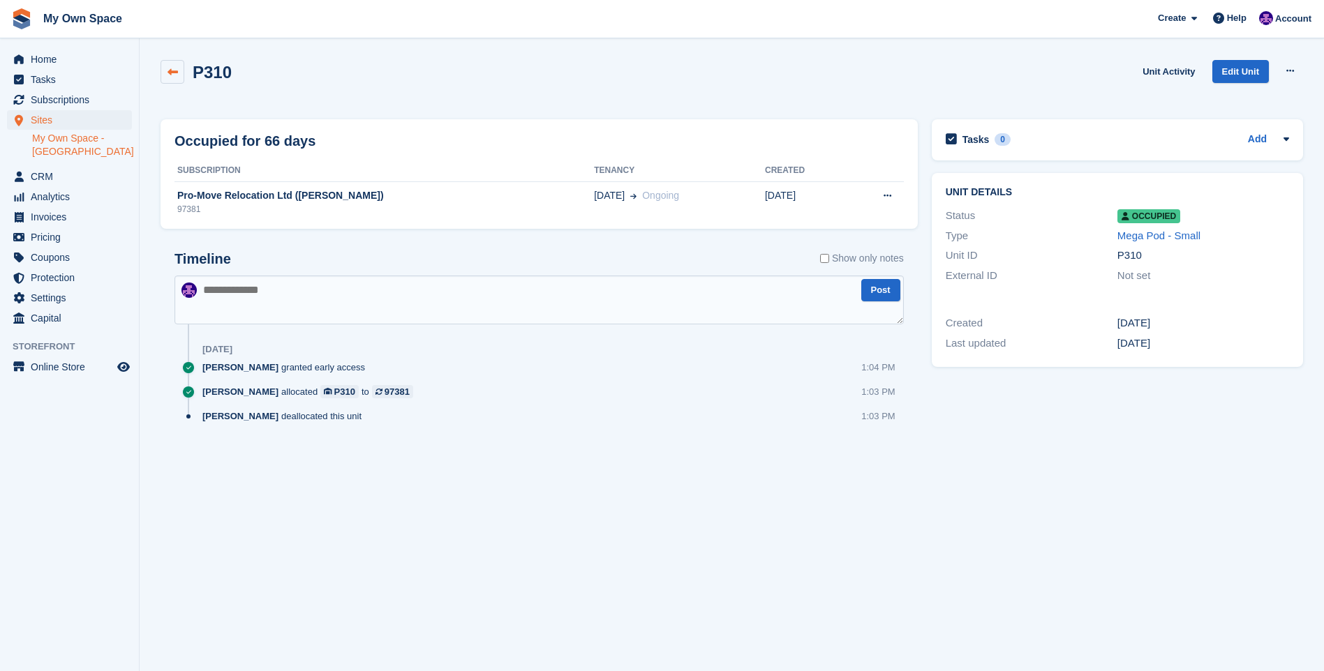
click at [162, 69] on link at bounding box center [173, 72] width 24 height 24
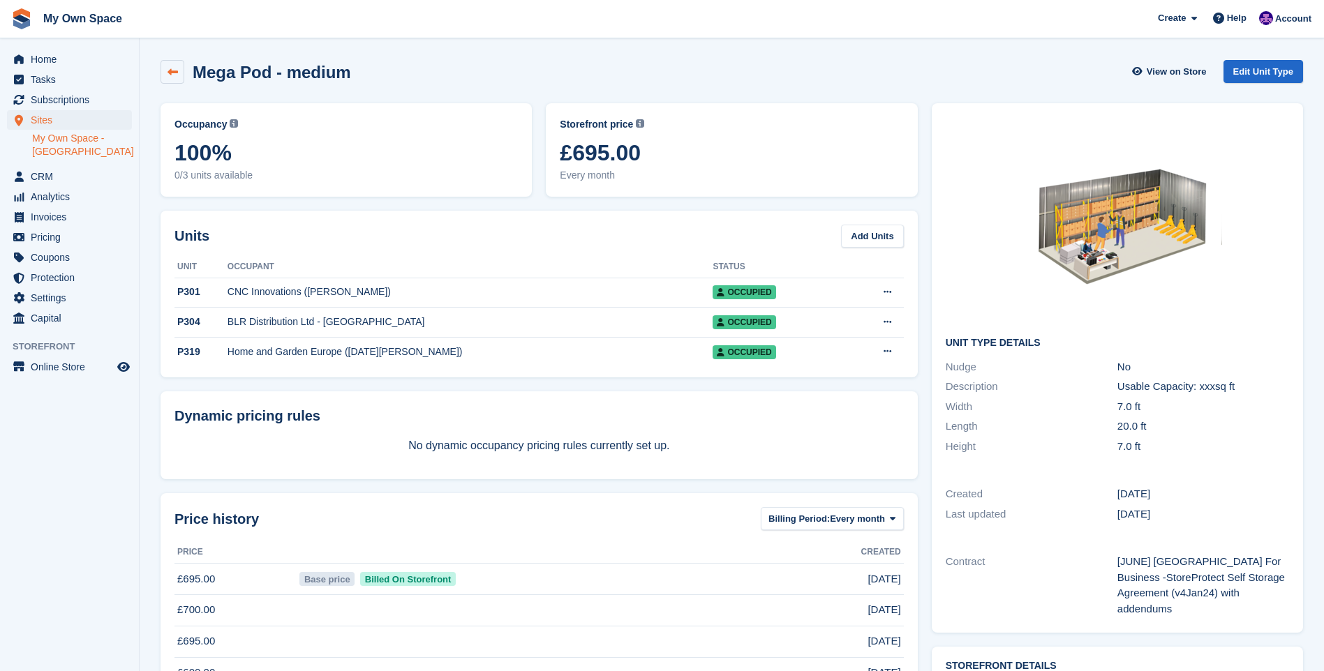
click at [172, 71] on icon at bounding box center [172, 72] width 10 height 10
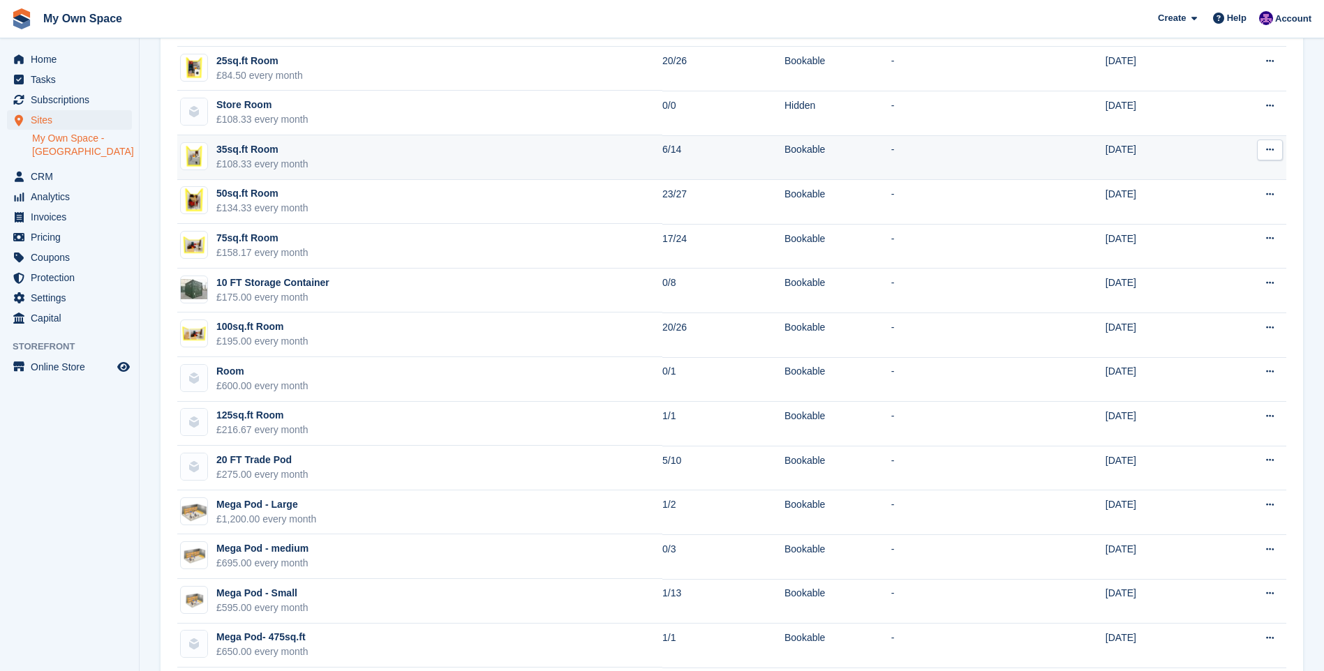
scroll to position [419, 0]
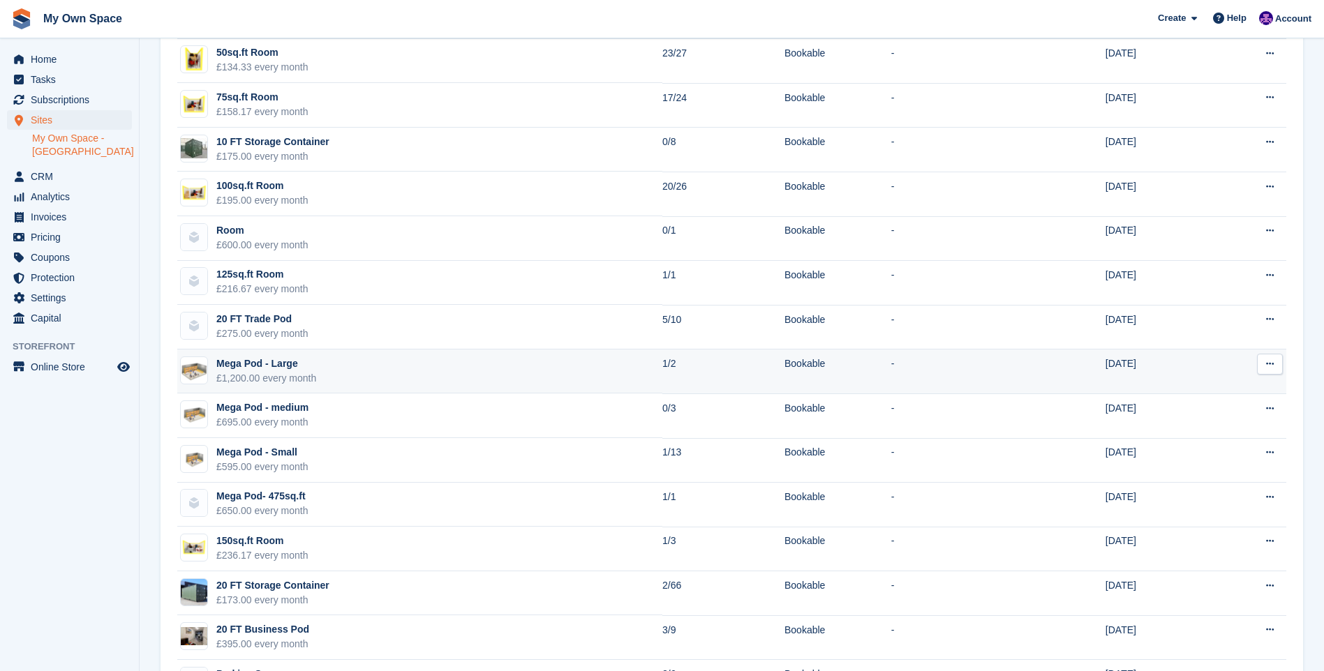
click at [196, 368] on img at bounding box center [194, 370] width 27 height 27
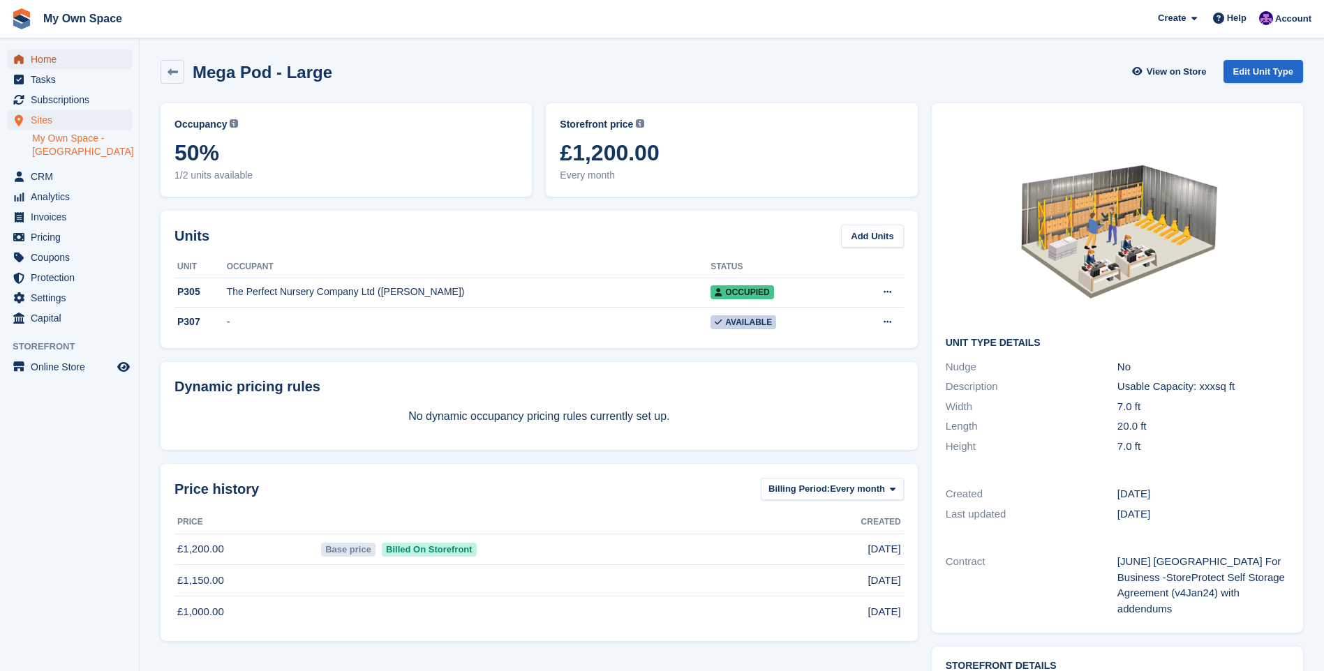
click at [58, 66] on span "Home" at bounding box center [73, 60] width 84 height 20
